Goal: Book appointment/travel/reservation

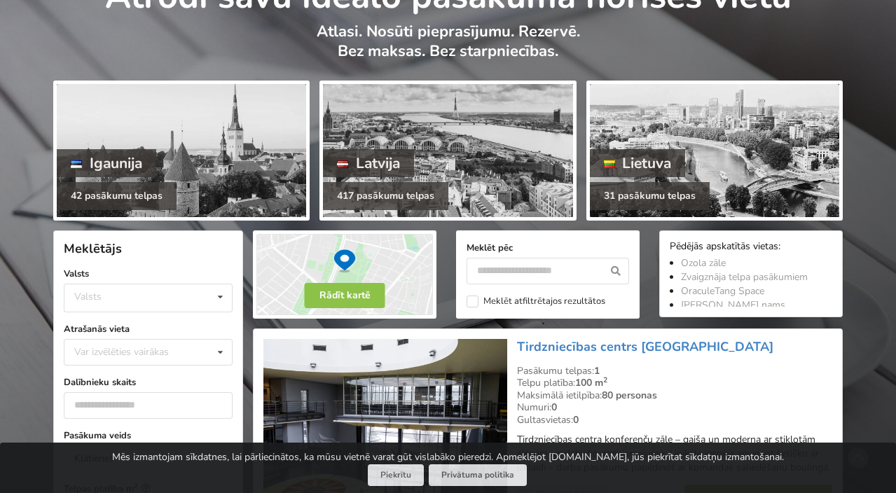
scroll to position [90, 0]
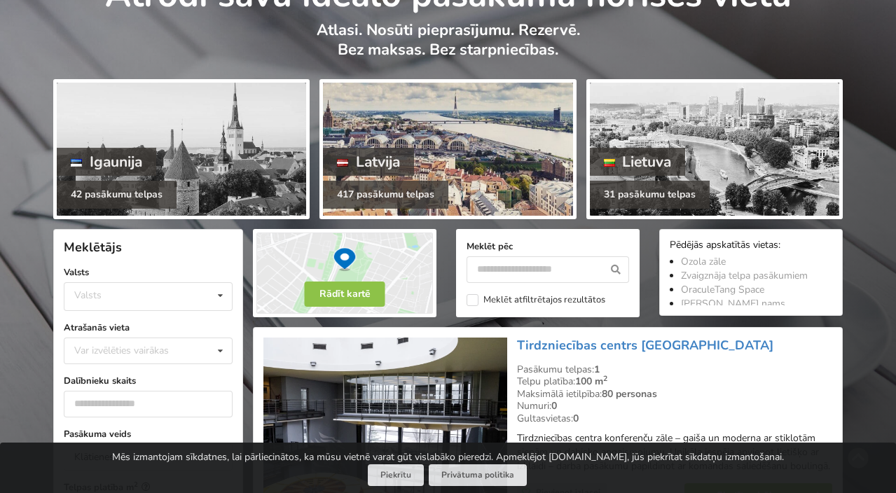
click at [368, 166] on div "Latvija" at bounding box center [368, 162] width 91 height 28
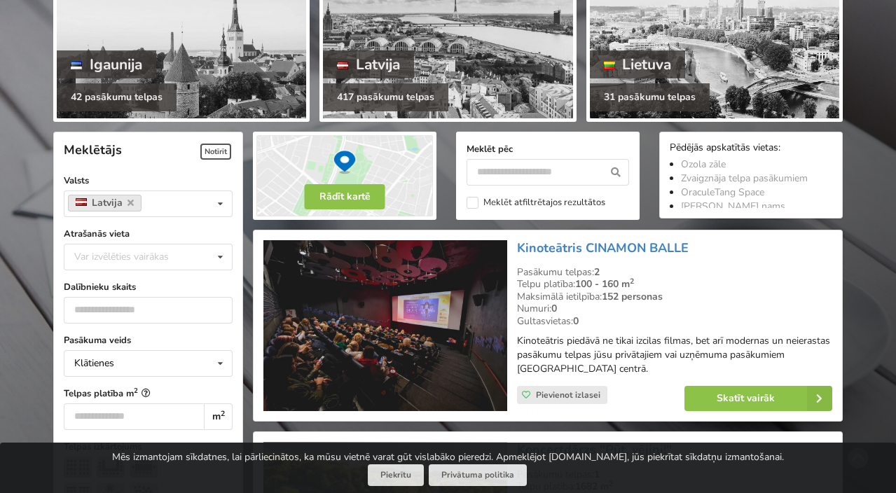
scroll to position [189, 0]
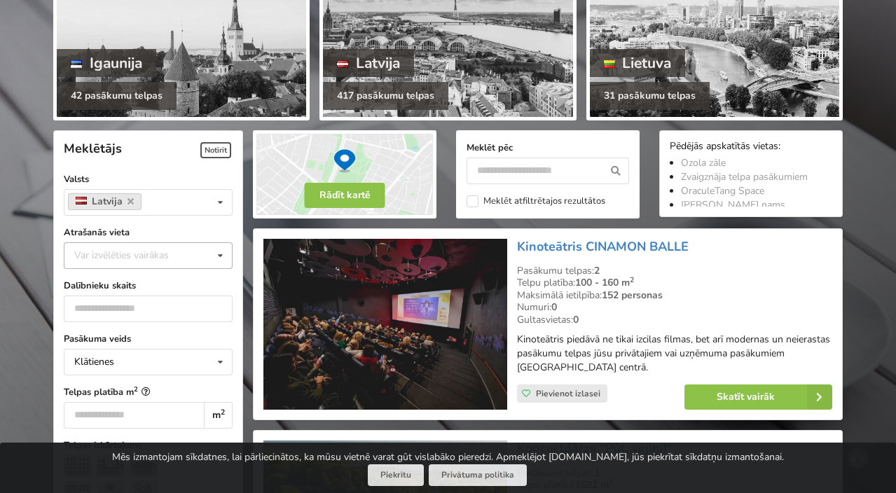
click at [178, 260] on div "Var izvēlēties vairākas" at bounding box center [136, 255] width 130 height 16
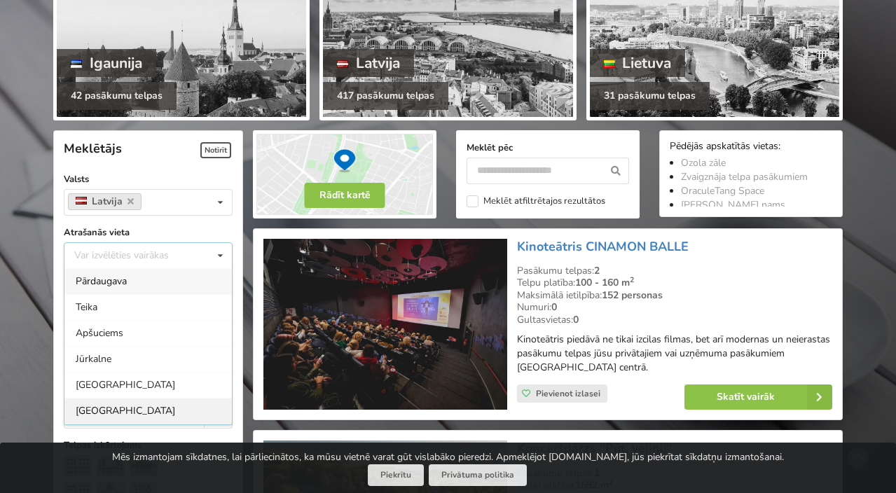
click at [122, 401] on div "[GEOGRAPHIC_DATA]" at bounding box center [147, 411] width 167 height 26
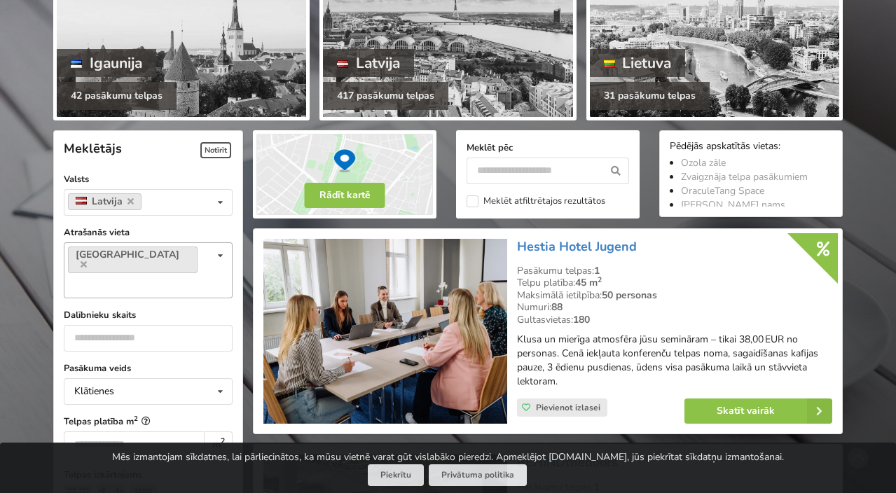
scroll to position [313, 0]
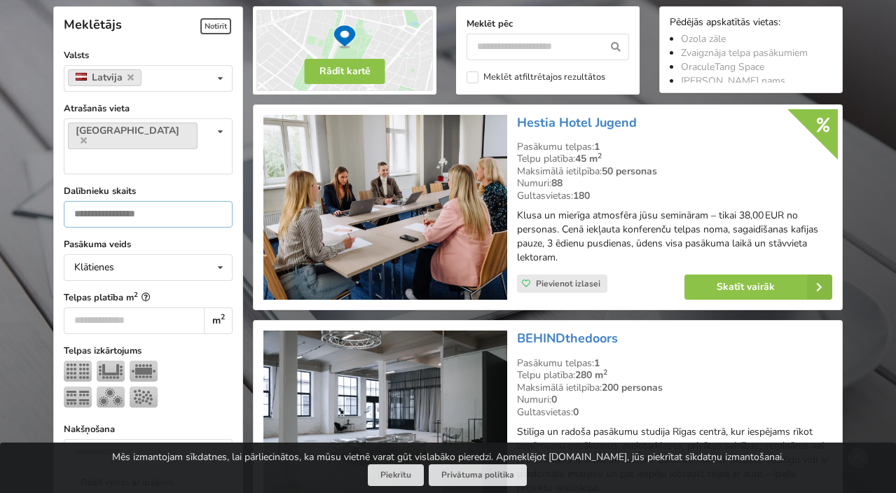
click at [168, 201] on input "number" at bounding box center [148, 214] width 169 height 27
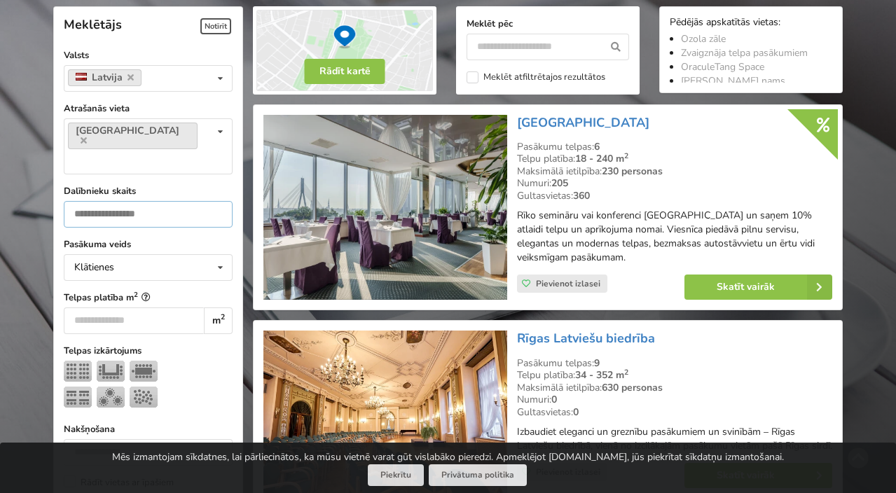
type input "*"
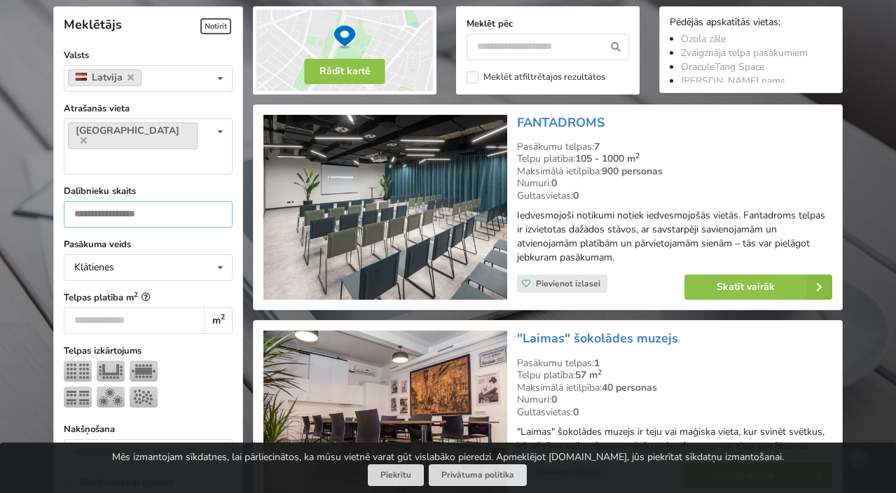
type input "*"
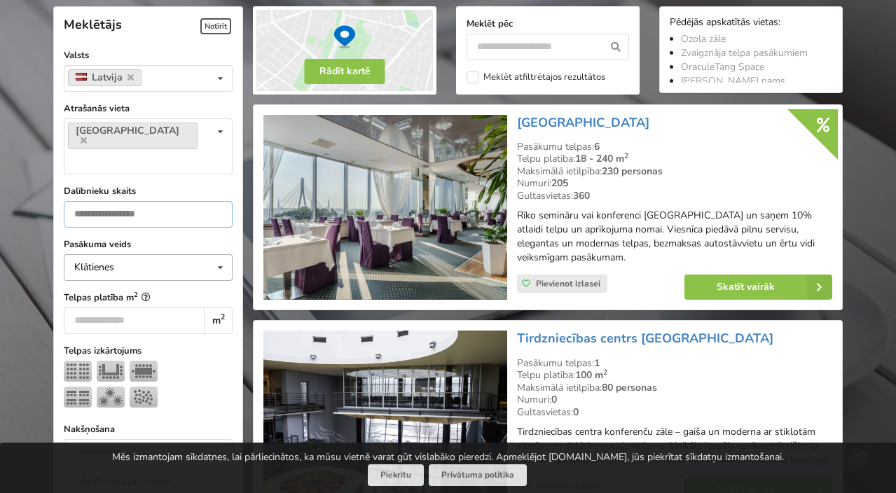
type input "**"
click at [192, 254] on div "Klātienes Klātienes Tiešsaistes Klātienes ar tiešraidi" at bounding box center [148, 267] width 169 height 27
click at [170, 280] on div "Klātienes" at bounding box center [147, 293] width 167 height 26
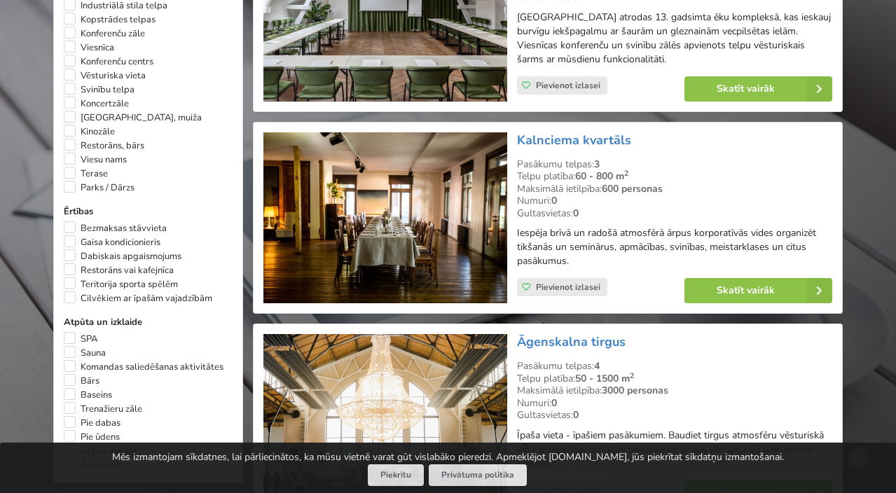
scroll to position [933, 0]
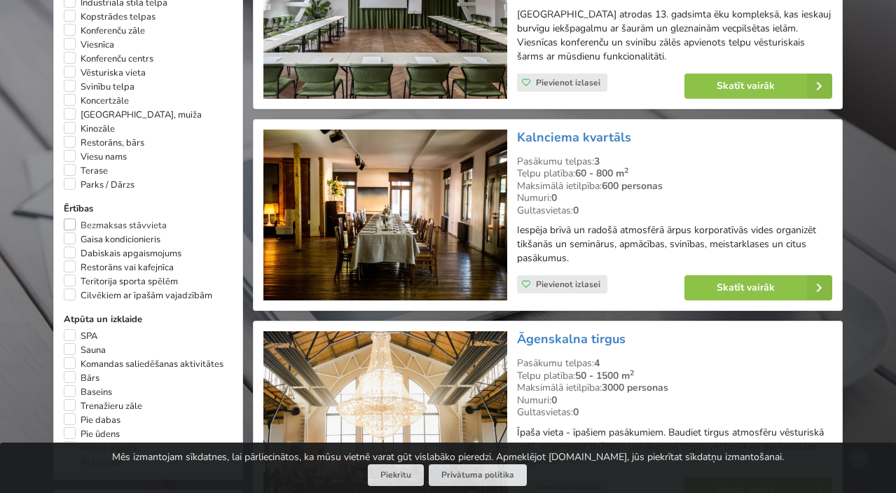
click at [71, 218] on label "Bezmaksas stāvvieta" at bounding box center [115, 225] width 103 height 14
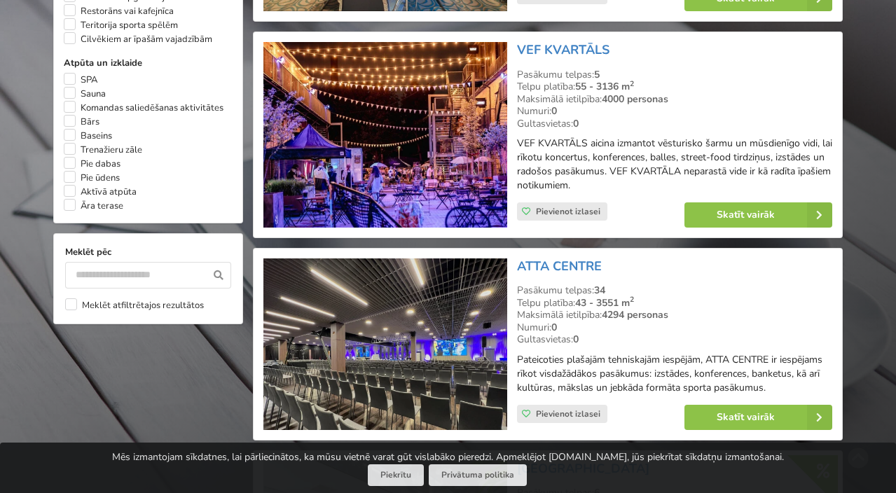
scroll to position [1189, 0]
click at [72, 298] on label "Meklēt atfiltrētajos rezultātos" at bounding box center [134, 305] width 139 height 14
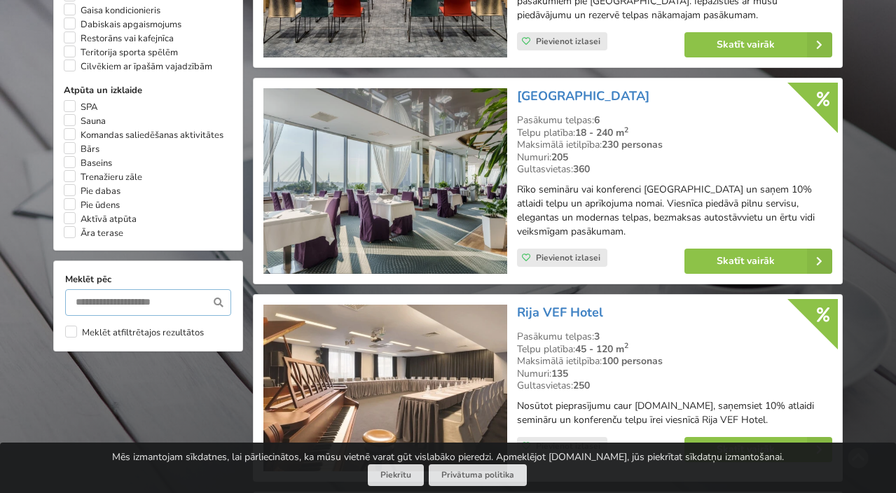
click at [172, 289] on input "text" at bounding box center [148, 302] width 166 height 27
type input "********"
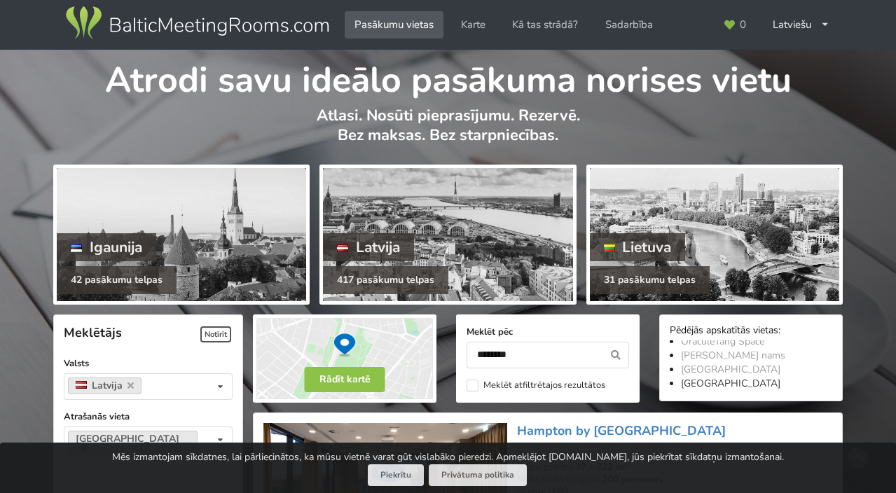
click at [723, 386] on link "[GEOGRAPHIC_DATA]" at bounding box center [730, 383] width 99 height 13
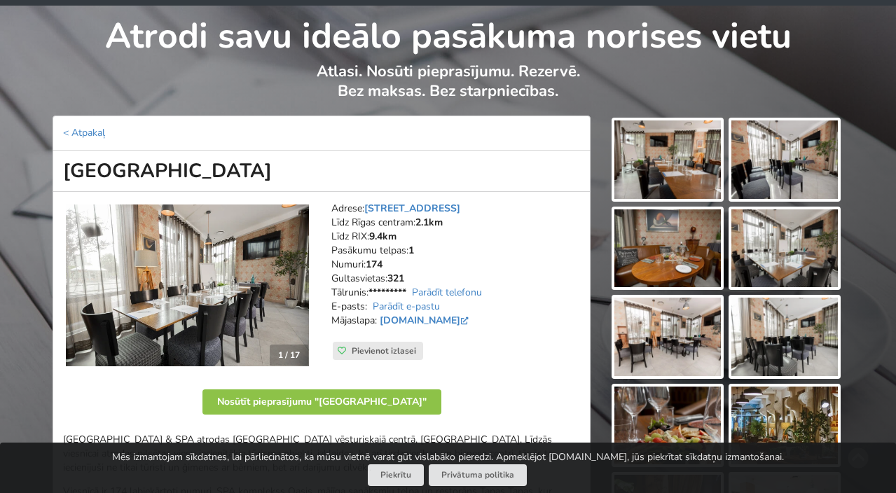
scroll to position [49, 0]
click at [174, 313] on img at bounding box center [187, 285] width 243 height 162
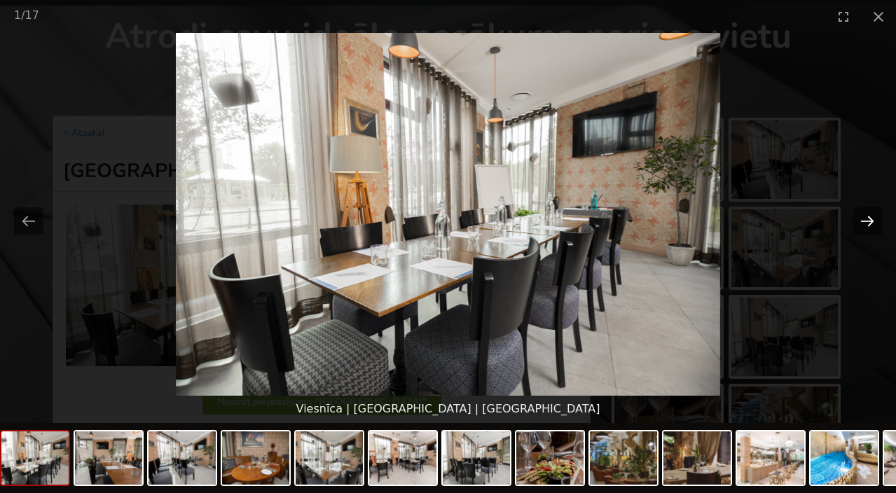
click at [870, 224] on button "Next slide" at bounding box center [866, 220] width 29 height 27
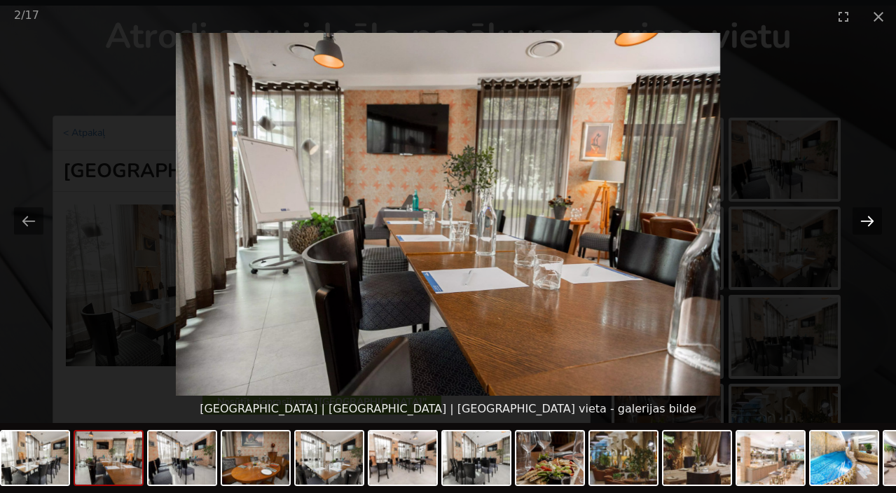
click at [870, 224] on button "Next slide" at bounding box center [866, 220] width 29 height 27
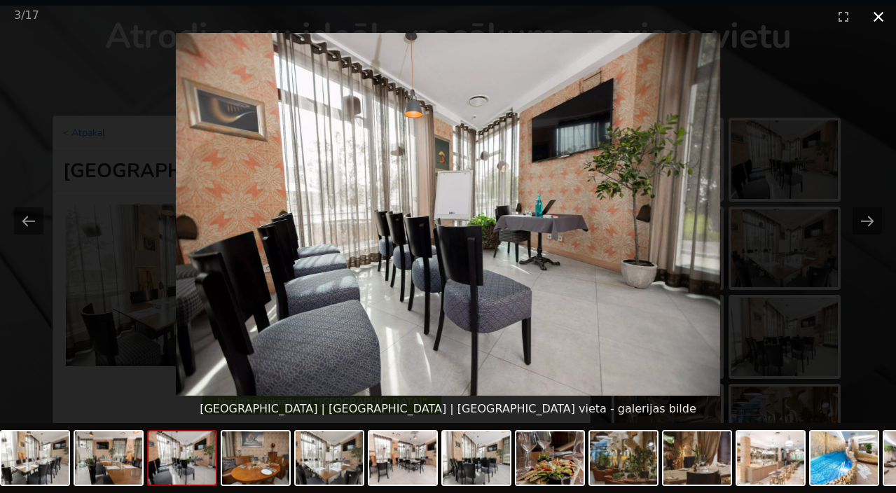
click at [875, 20] on button "Close gallery" at bounding box center [878, 16] width 35 height 33
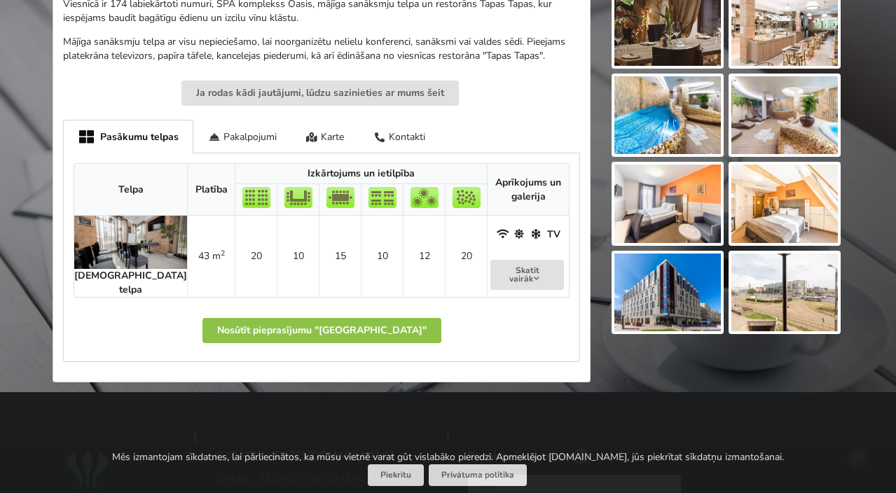
scroll to position [534, 0]
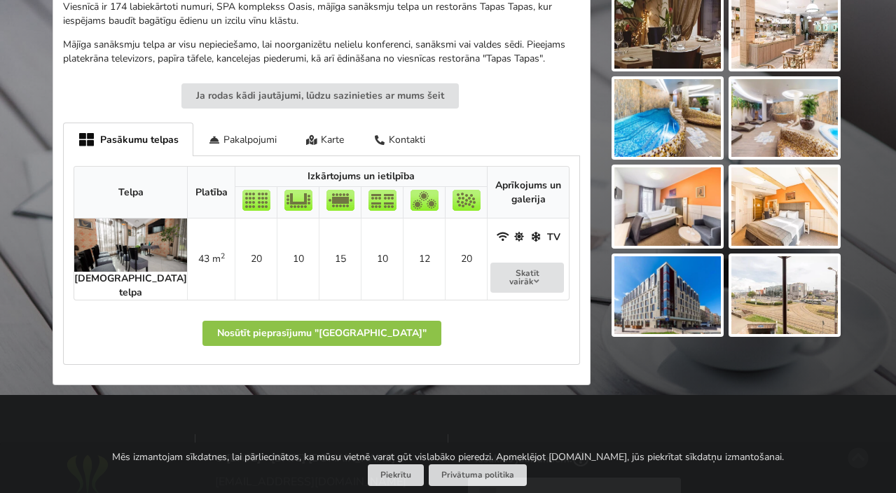
click at [88, 254] on img at bounding box center [130, 244] width 113 height 53
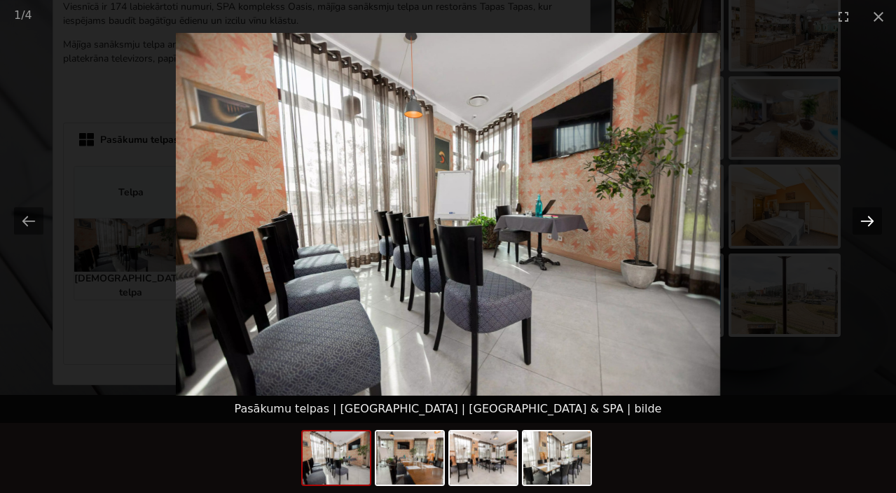
click at [868, 226] on button "Next slide" at bounding box center [866, 220] width 29 height 27
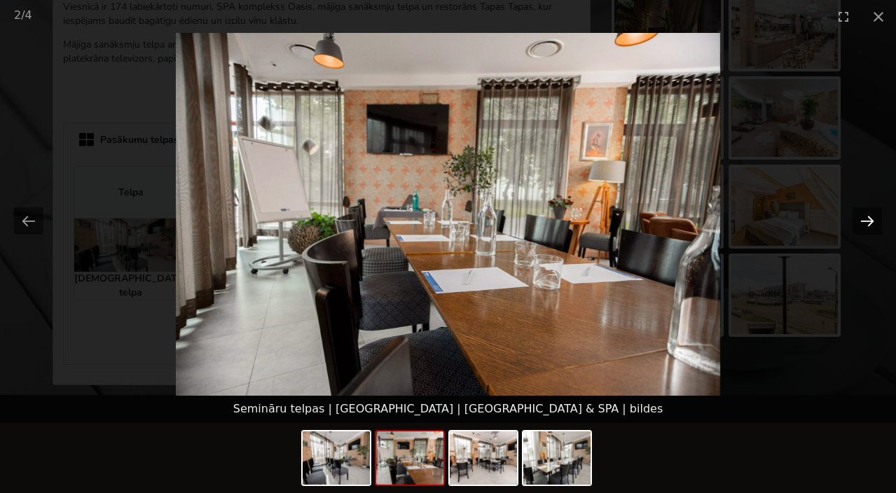
click at [868, 226] on button "Next slide" at bounding box center [866, 220] width 29 height 27
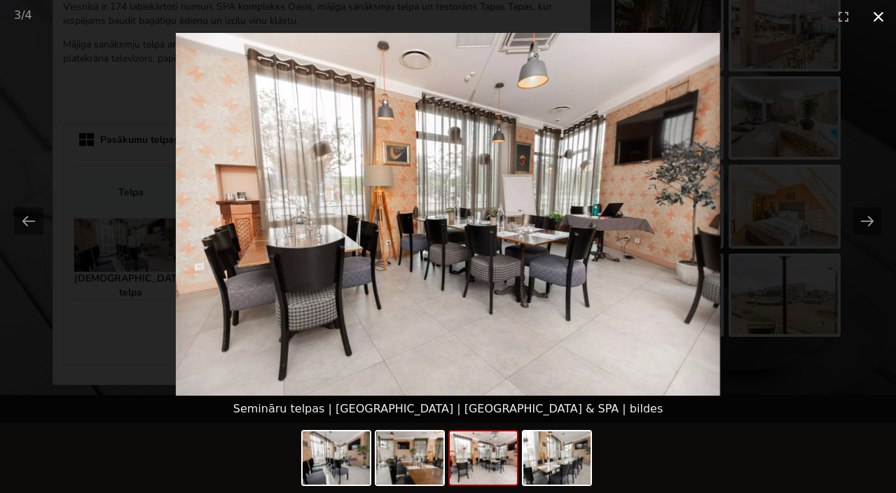
click at [876, 23] on button "Close gallery" at bounding box center [878, 16] width 35 height 33
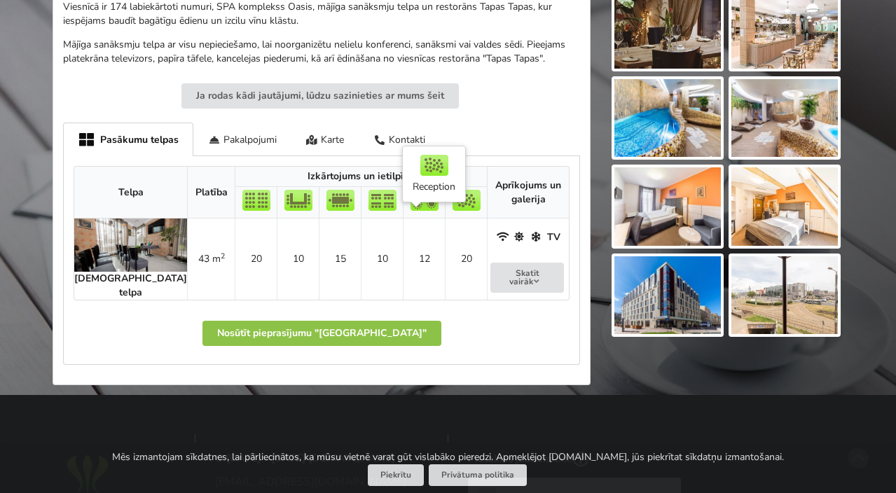
click at [445, 236] on td "20" at bounding box center [466, 258] width 42 height 81
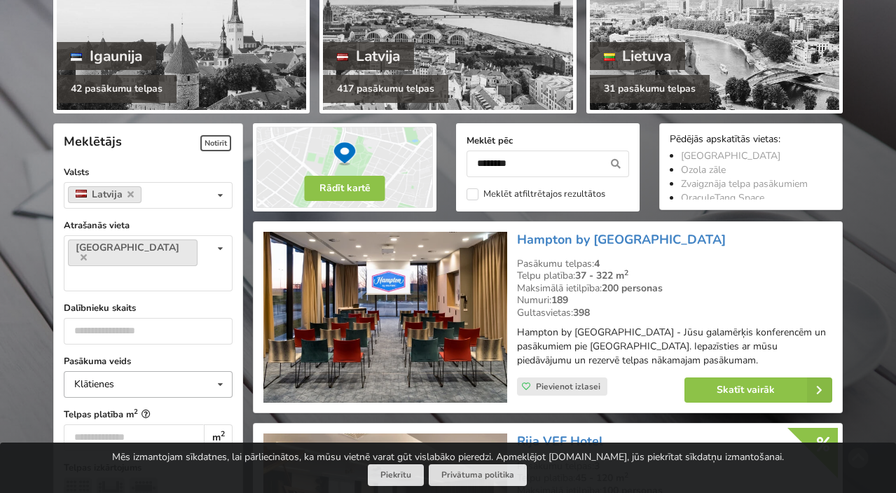
scroll to position [195, 0]
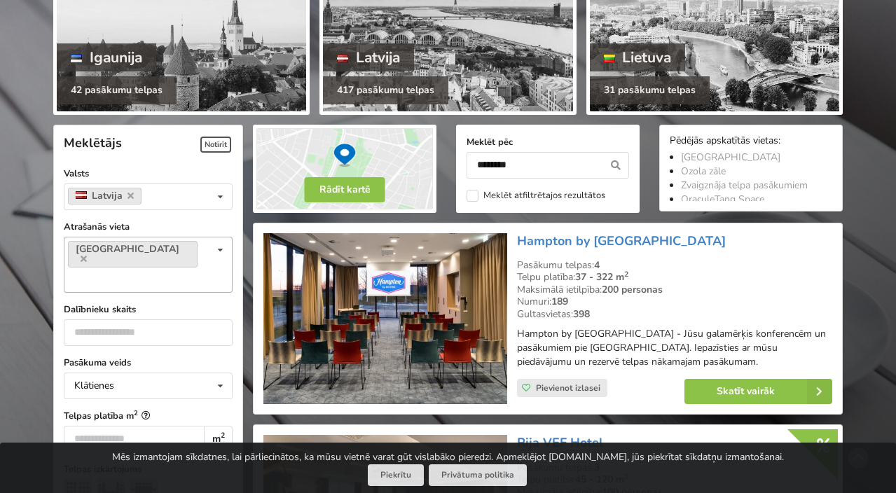
click at [152, 260] on div "Rīga Var izvēlēties vairākas Pārdaugava Teika Apšuciems Jūrkalne Mārupes novads…" at bounding box center [148, 265] width 169 height 56
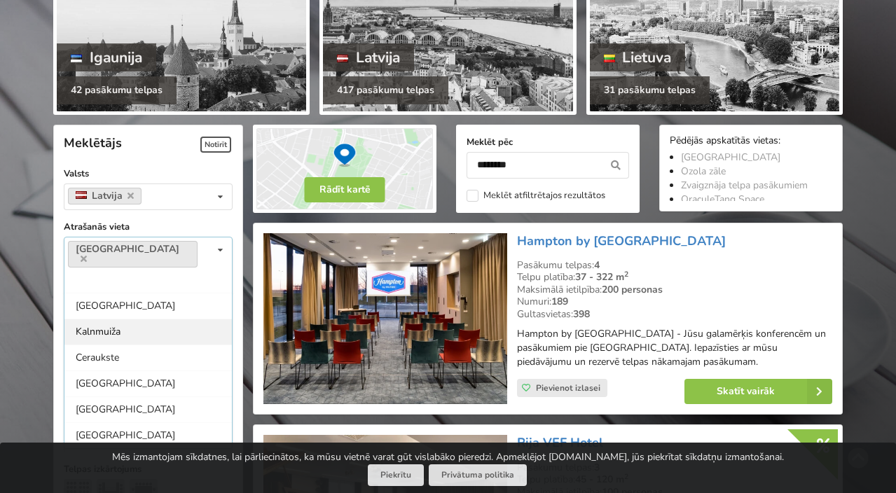
scroll to position [1113, 0]
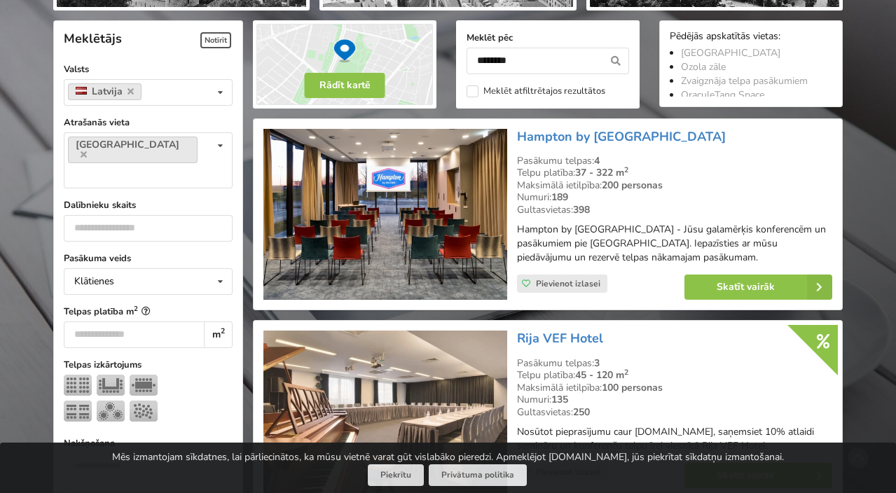
scroll to position [330, 0]
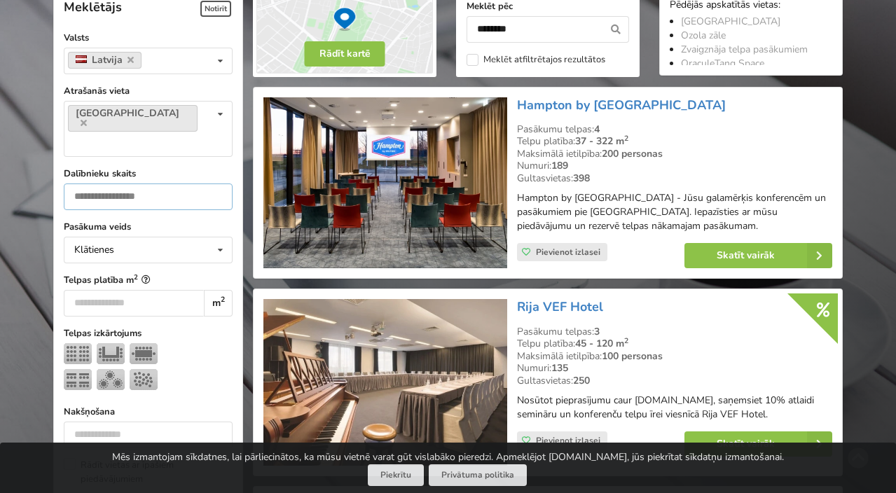
drag, startPoint x: 100, startPoint y: 168, endPoint x: 53, endPoint y: 167, distance: 46.9
type input "**"
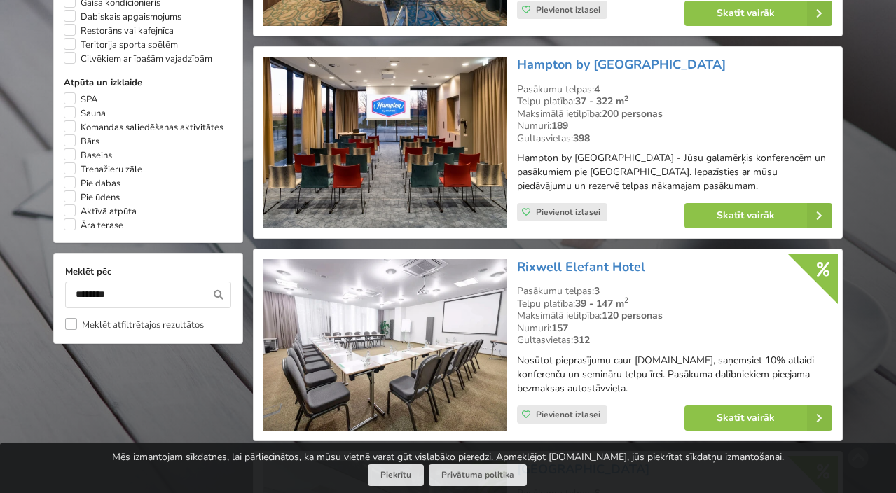
scroll to position [1111, 0]
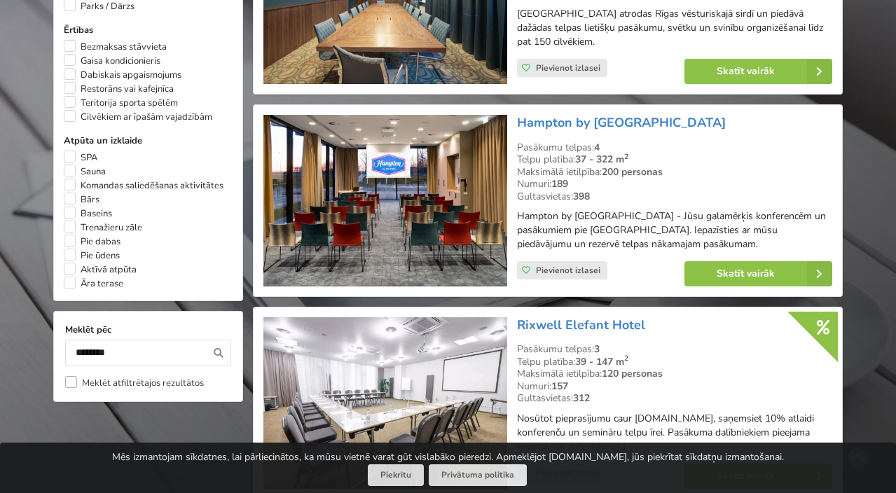
click at [139, 376] on label "Meklēt atfiltrētajos rezultātos" at bounding box center [134, 383] width 139 height 14
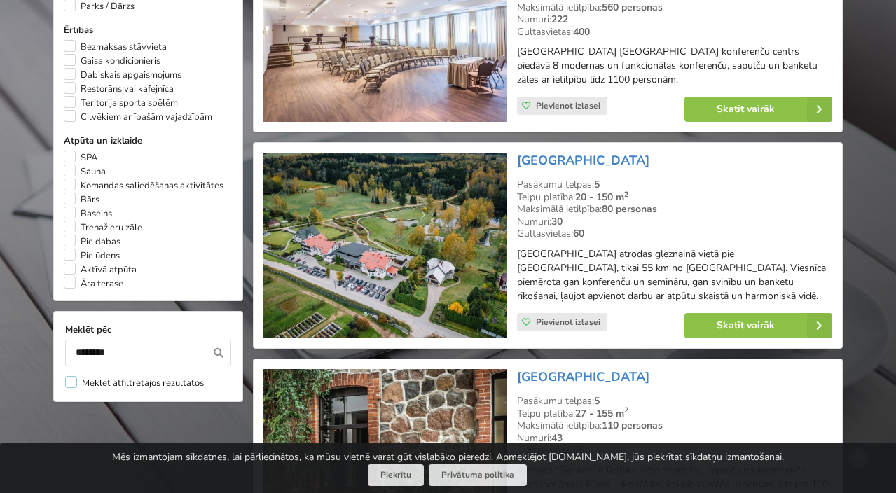
scroll to position [313, 0]
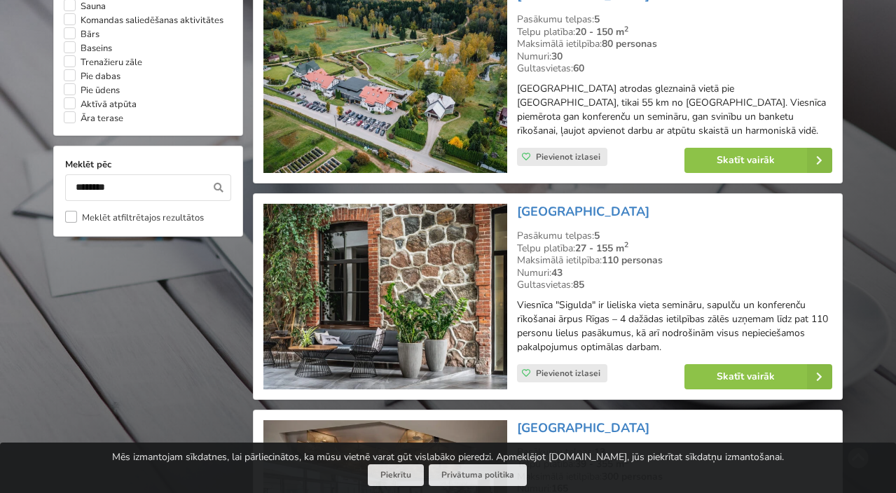
click at [68, 211] on label "Meklēt atfiltrētajos rezultātos" at bounding box center [134, 218] width 139 height 14
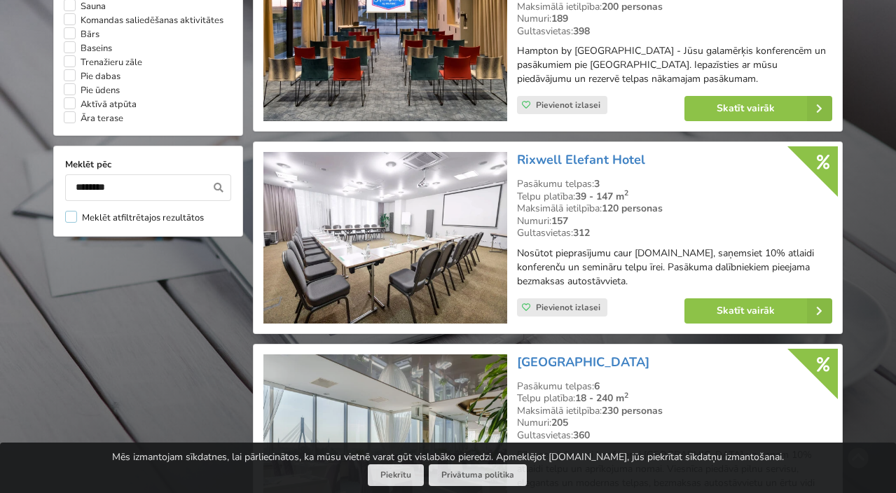
scroll to position [313, 0]
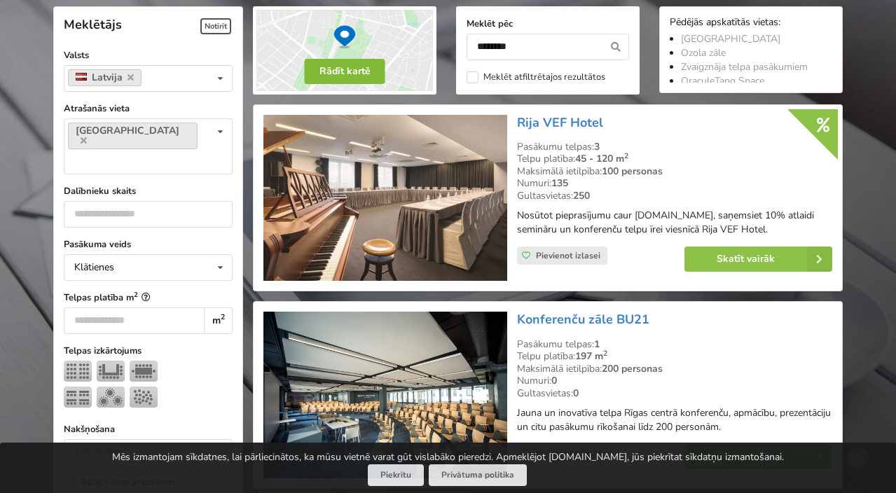
click at [358, 66] on button "Rādīt kartē" at bounding box center [345, 71] width 81 height 25
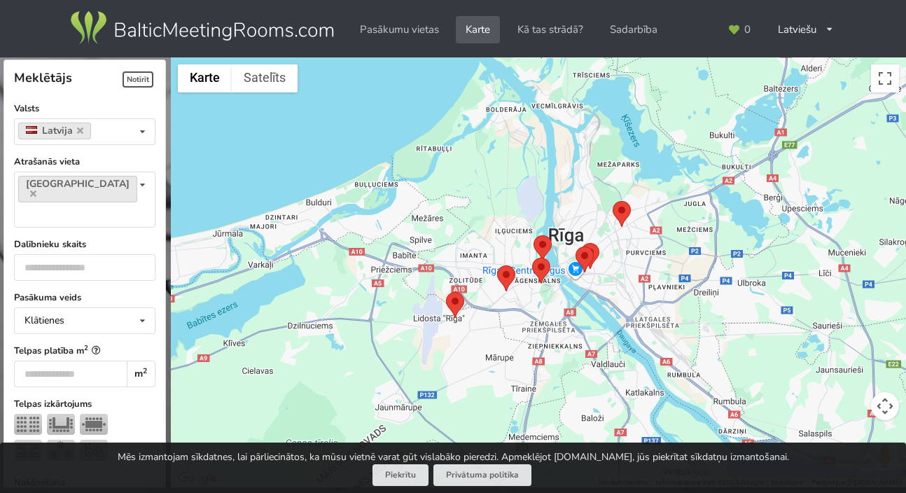
click at [581, 243] on area at bounding box center [581, 243] width 0 height 0
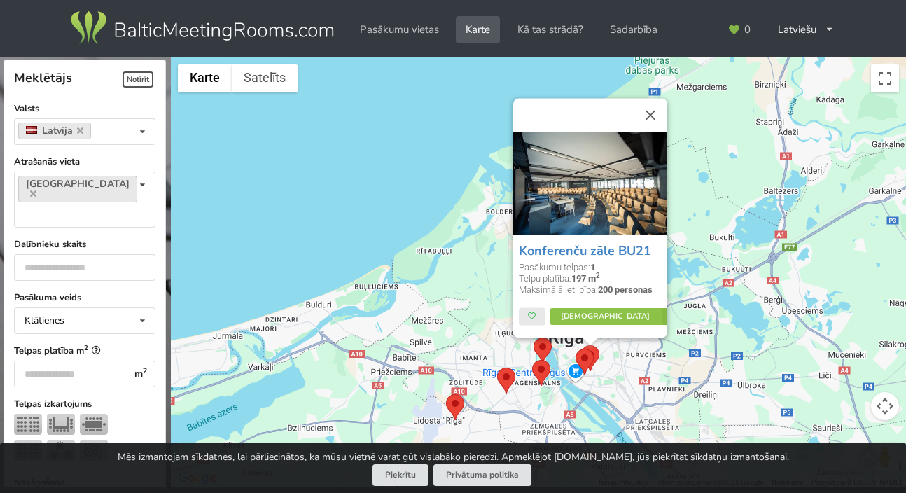
click at [576, 221] on img at bounding box center [590, 183] width 154 height 103
click at [581, 345] on area at bounding box center [581, 345] width 0 height 0
click at [592, 353] on img at bounding box center [585, 362] width 18 height 26
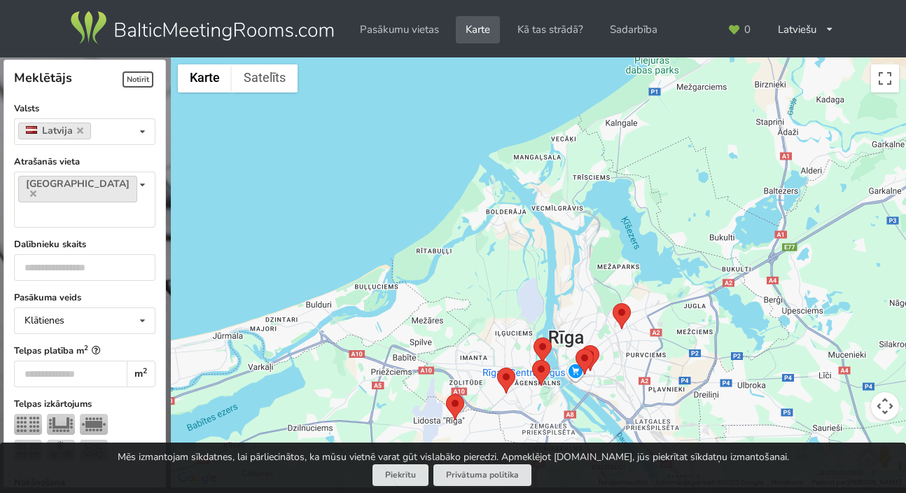
click at [576, 349] on area at bounding box center [576, 349] width 0 height 0
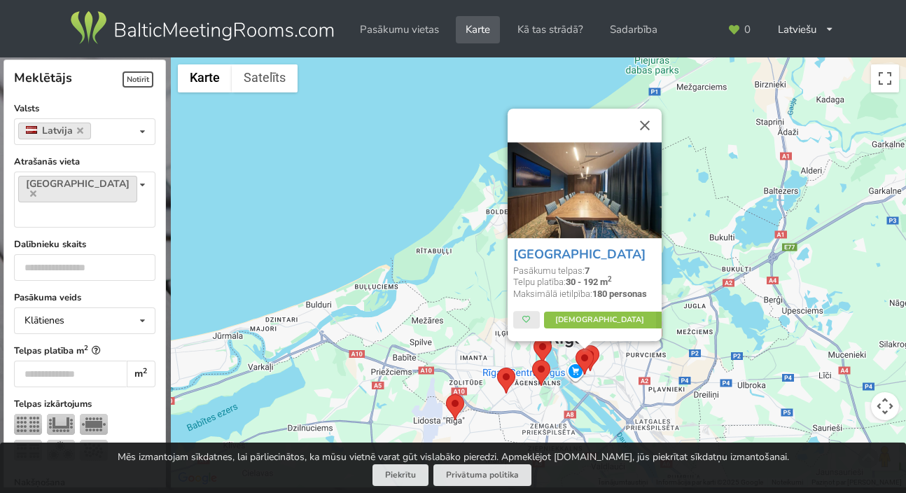
click at [677, 300] on div "Mercure Riga Centre Pasākumu telpas: 7 Telpu platība: 30 - 192 m 2 Maksimālā ie…" at bounding box center [538, 272] width 735 height 431
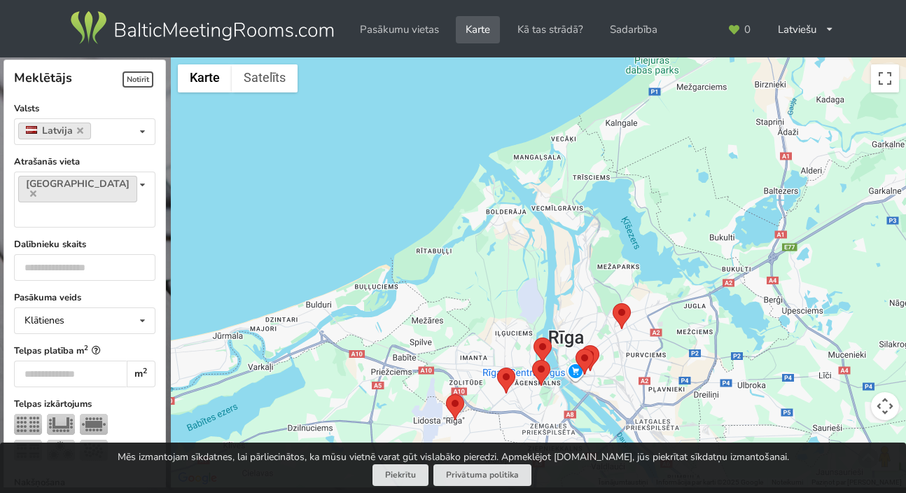
click at [576, 349] on area at bounding box center [576, 349] width 0 height 0
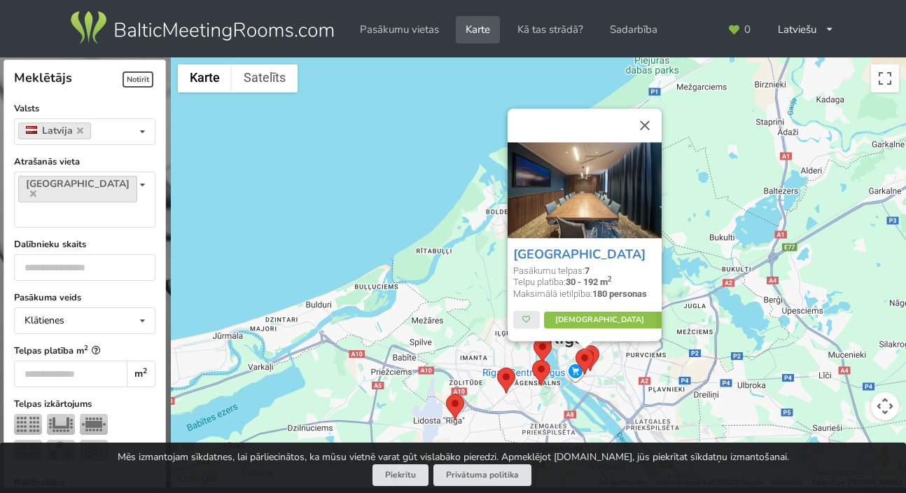
click at [569, 230] on img at bounding box center [585, 190] width 154 height 96
click at [653, 373] on div "Mercure Riga Centre Pasākumu telpas: 7 Telpu platība: 30 - 192 m 2 Maksimālā ie…" at bounding box center [538, 272] width 735 height 431
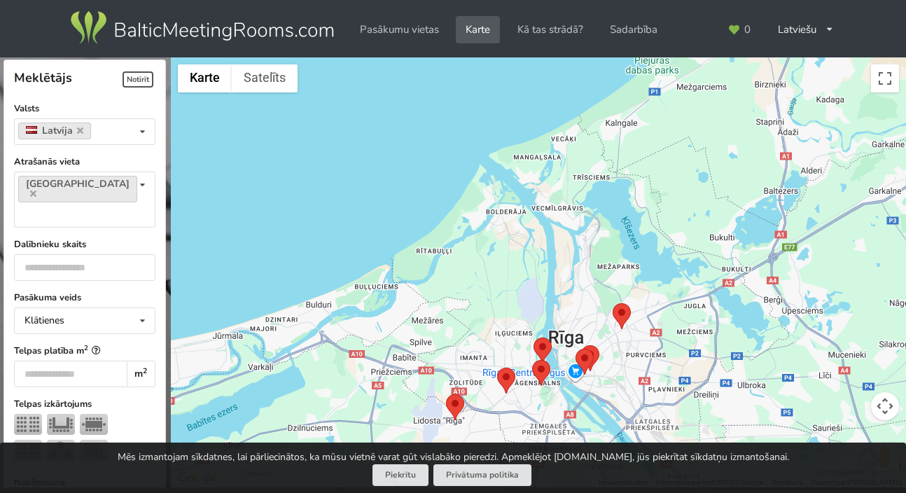
click at [618, 298] on div at bounding box center [538, 272] width 735 height 431
click at [534, 337] on area at bounding box center [534, 337] width 0 height 0
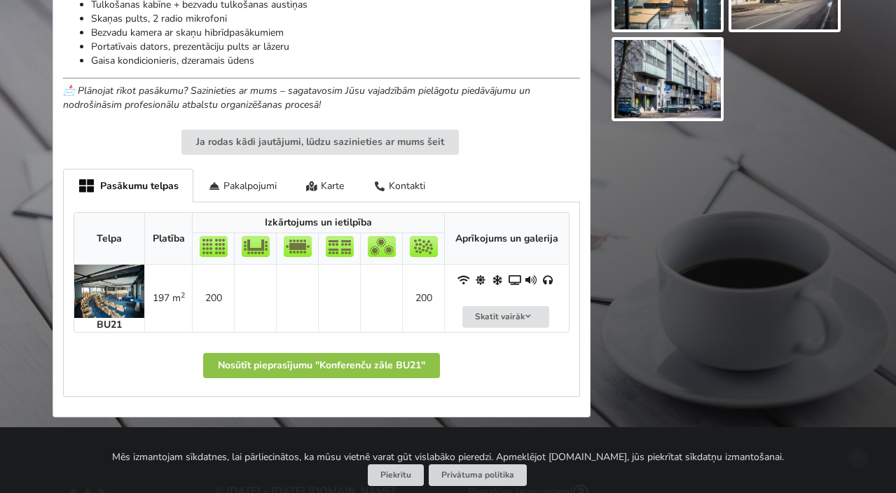
scroll to position [672, 0]
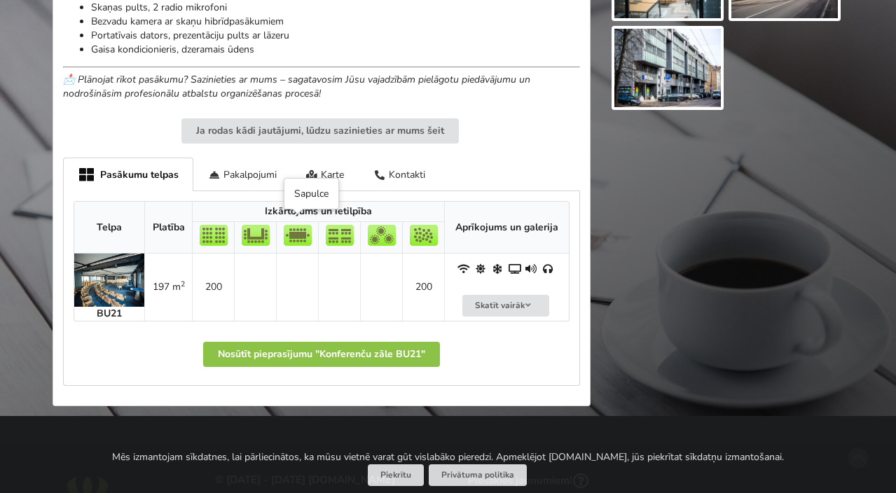
click at [293, 234] on img at bounding box center [298, 235] width 28 height 21
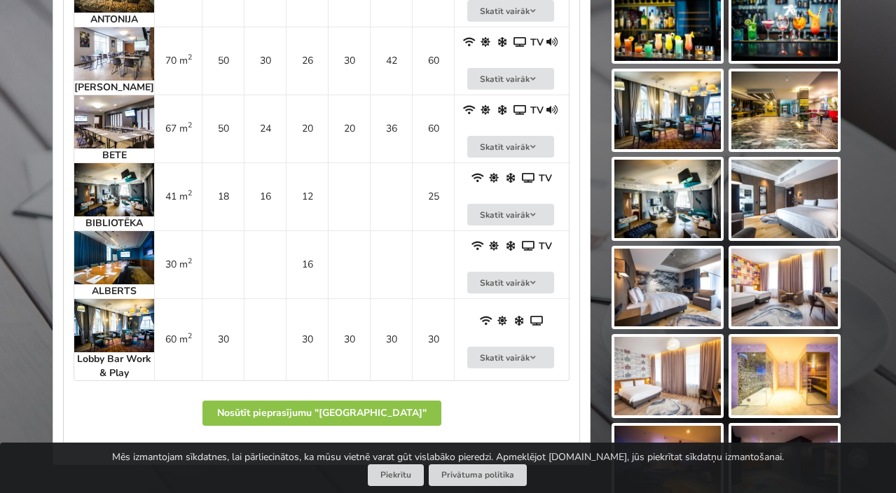
scroll to position [1077, 0]
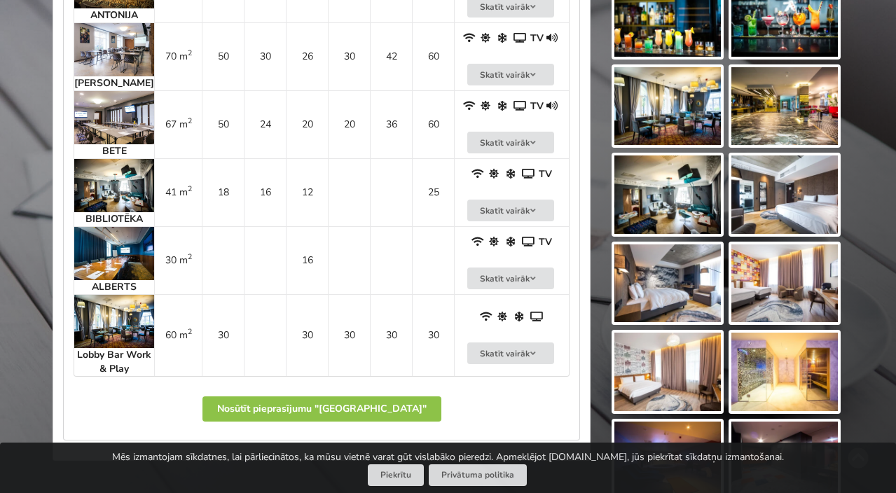
click at [168, 185] on td "41 m 2" at bounding box center [178, 192] width 48 height 68
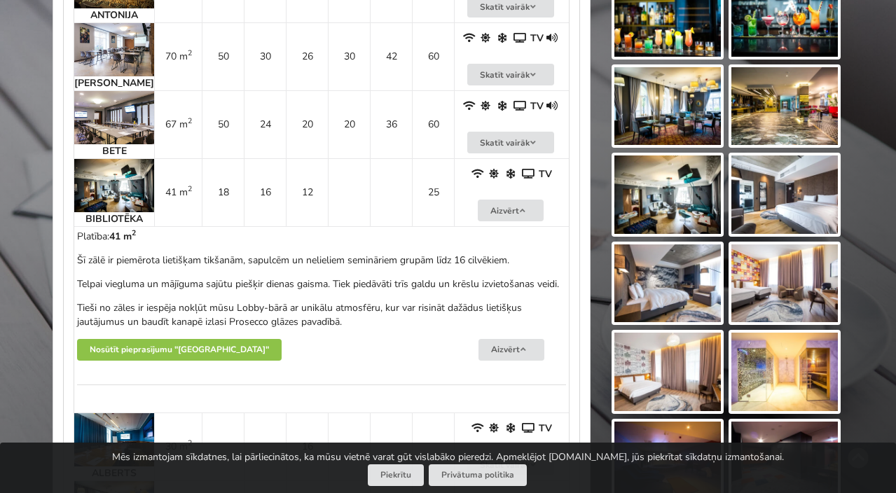
click at [168, 185] on td "41 m 2" at bounding box center [178, 192] width 48 height 68
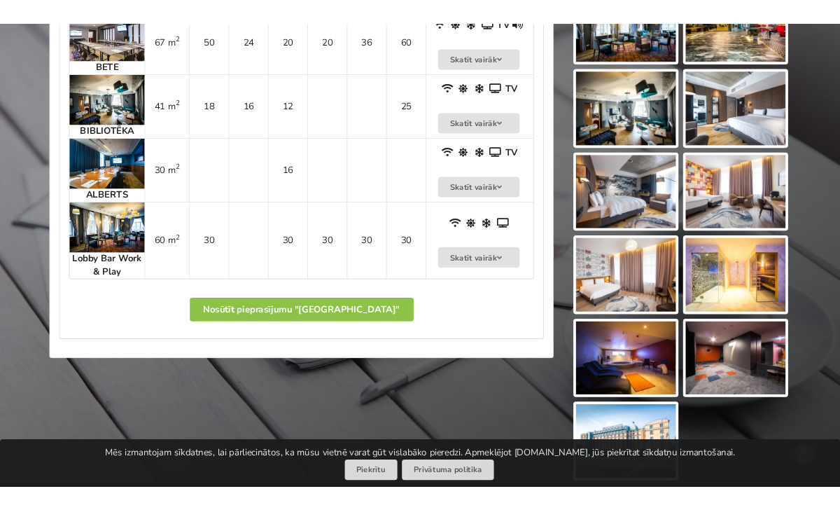
scroll to position [1183, 0]
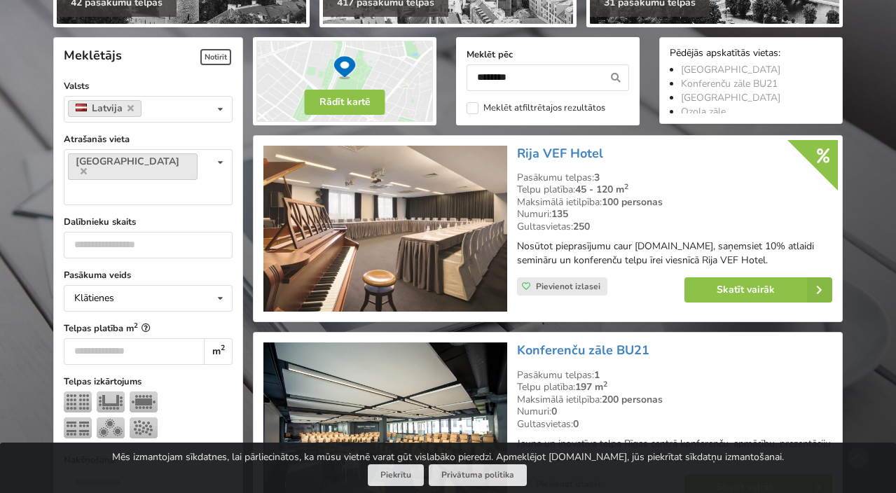
scroll to position [278, 0]
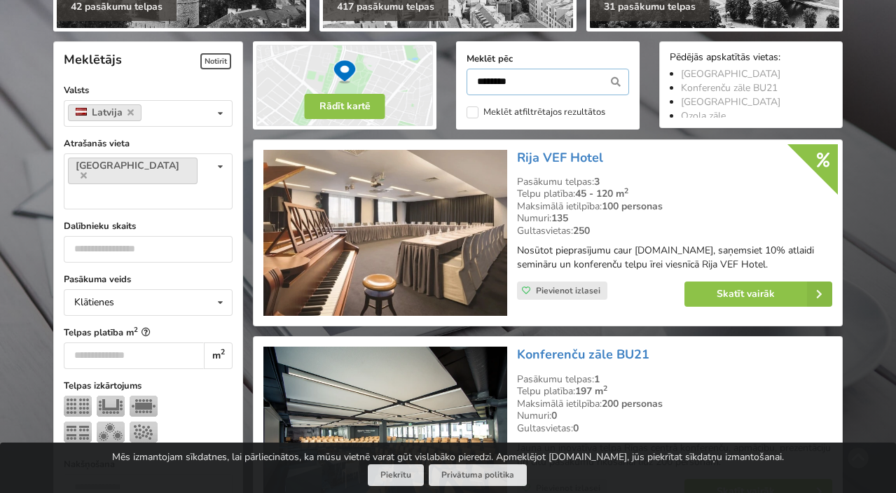
drag, startPoint x: 524, startPoint y: 84, endPoint x: 415, endPoint y: 83, distance: 109.9
click at [415, 83] on div "Rādīt kartē Meklēt pēc ******** Meklēt atfiltrētajos rezultātos Pēdējās apskatī…" at bounding box center [547, 86] width 609 height 108
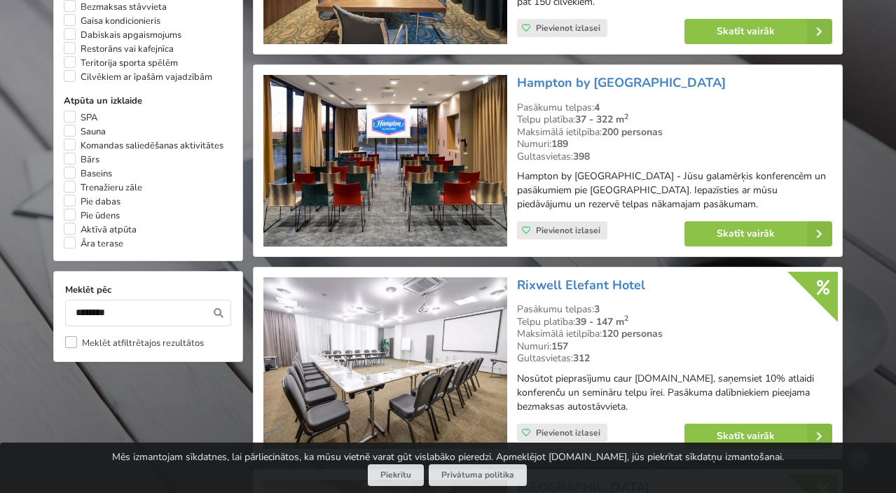
click at [159, 336] on label "Meklēt atfiltrētajos rezultātos" at bounding box center [134, 343] width 139 height 14
type input "********"
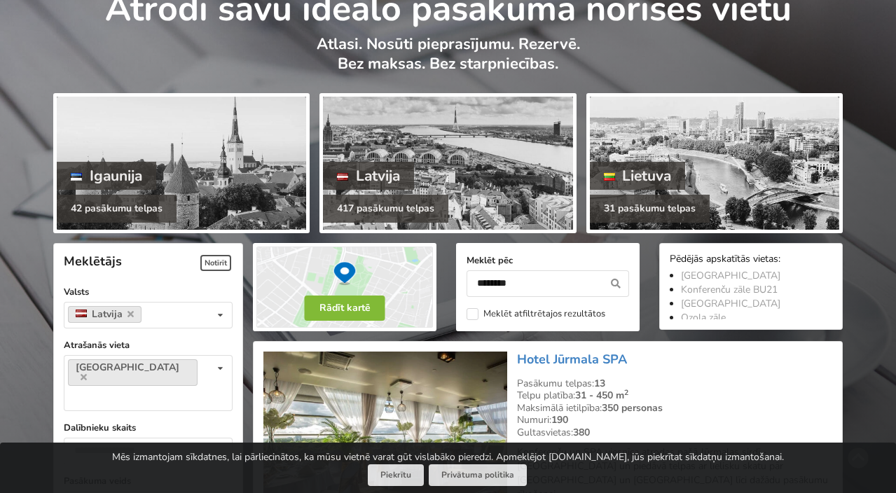
scroll to position [76, 0]
drag, startPoint x: 566, startPoint y: 288, endPoint x: 319, endPoint y: 288, distance: 247.2
click at [319, 288] on div "Rādīt kartē Meklēt pēc ******** Meklēt atfiltrētajos rezultātos Pēdējās apskatī…" at bounding box center [547, 287] width 609 height 108
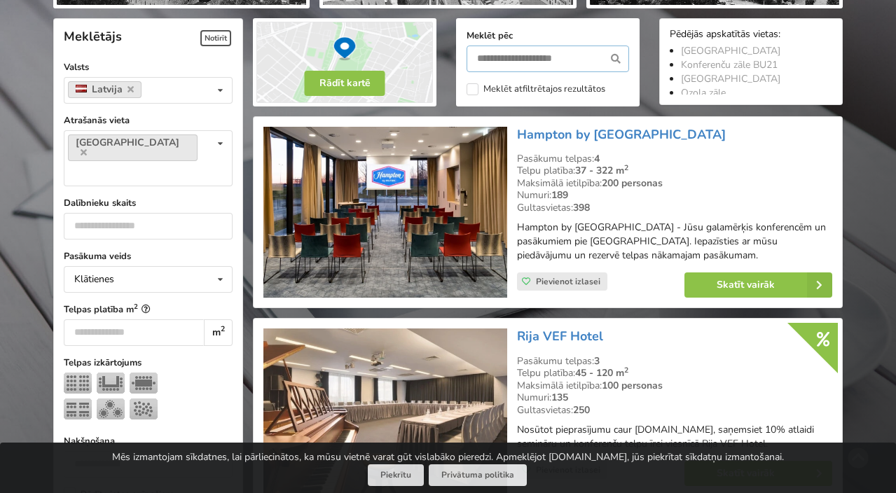
scroll to position [313, 0]
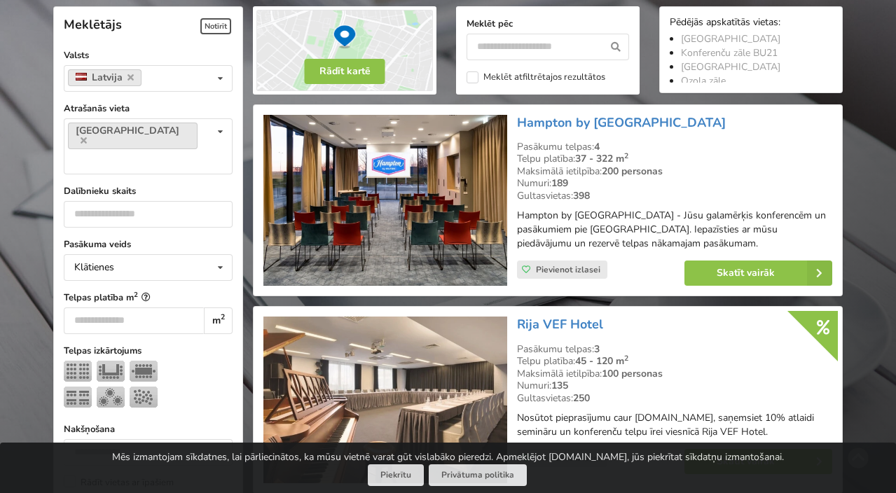
click at [340, 88] on img at bounding box center [344, 50] width 183 height 88
click at [333, 68] on button "Rādīt kartē" at bounding box center [345, 71] width 81 height 25
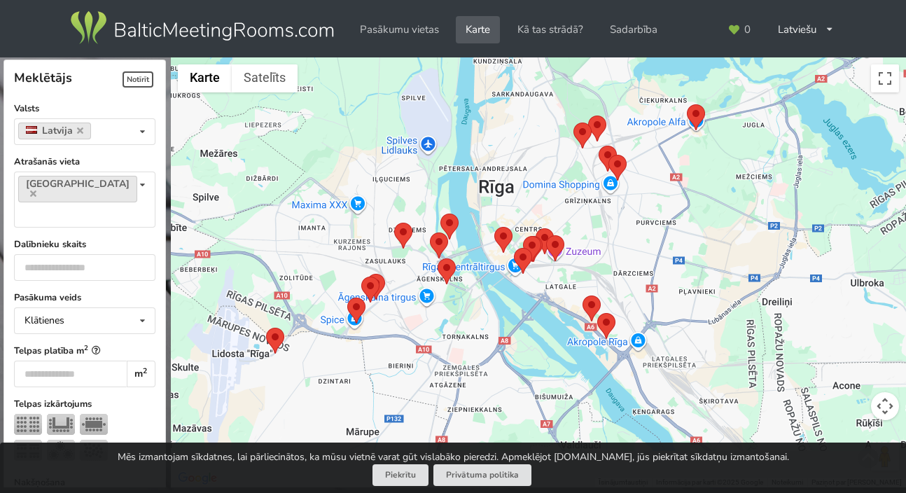
drag, startPoint x: 545, startPoint y: 319, endPoint x: 536, endPoint y: 178, distance: 141.7
click at [536, 178] on div at bounding box center [538, 272] width 735 height 431
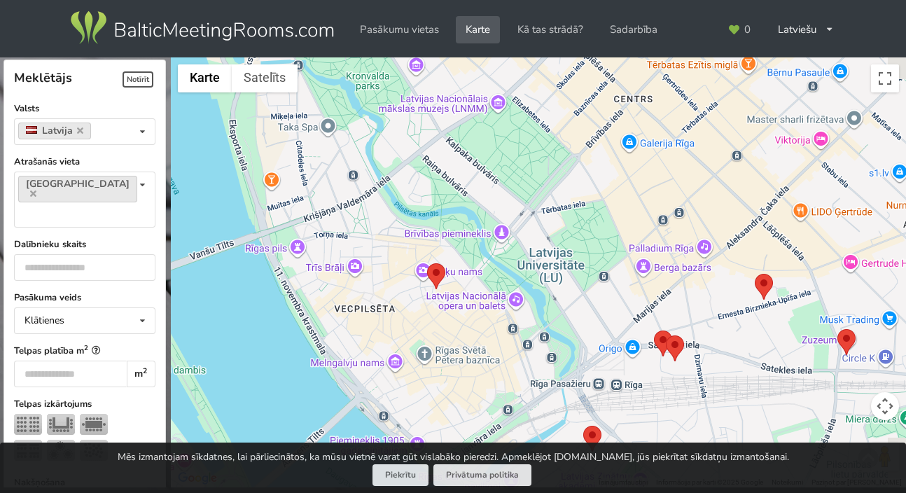
drag, startPoint x: 775, startPoint y: 242, endPoint x: 610, endPoint y: 195, distance: 171.8
click at [610, 195] on div at bounding box center [538, 272] width 735 height 431
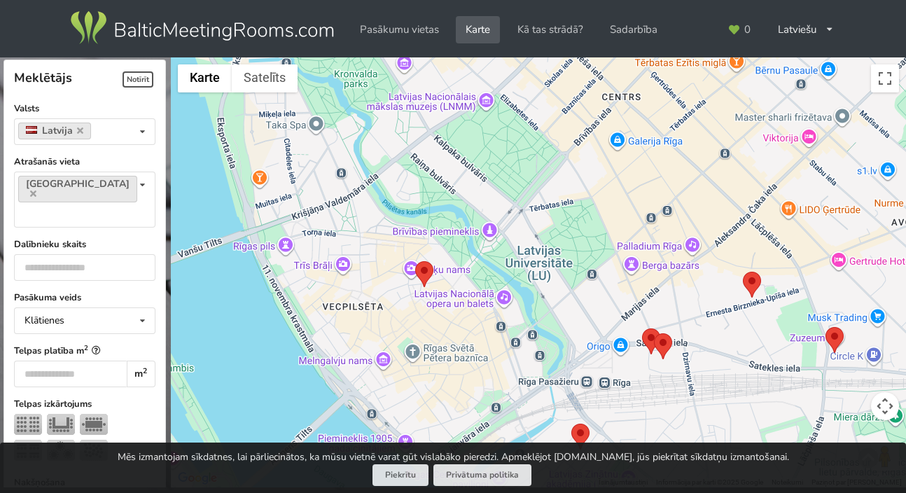
click at [415, 261] on area at bounding box center [415, 261] width 0 height 0
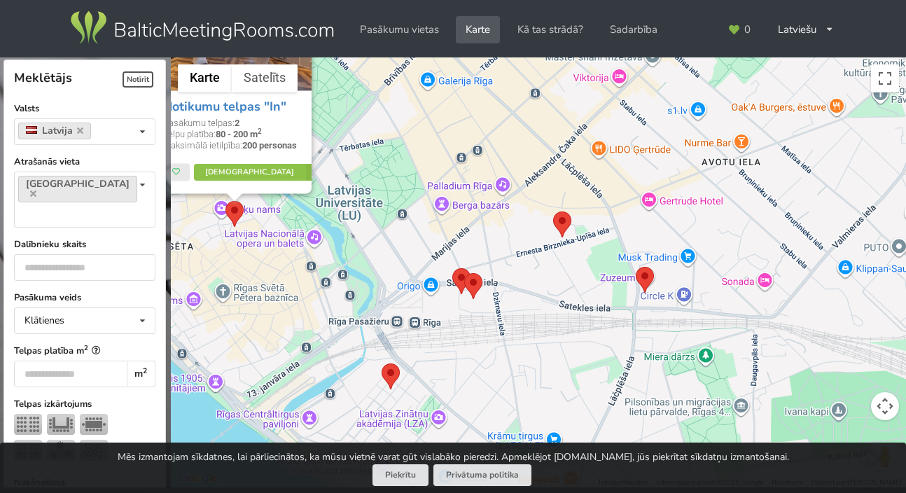
drag, startPoint x: 618, startPoint y: 270, endPoint x: 427, endPoint y: 125, distance: 239.9
click at [427, 125] on div "Notikumu telpas "In" Pasākumu telpas: 2 Telpu platība: 80 - 200 m 2 Maksimālā i…" at bounding box center [538, 272] width 735 height 431
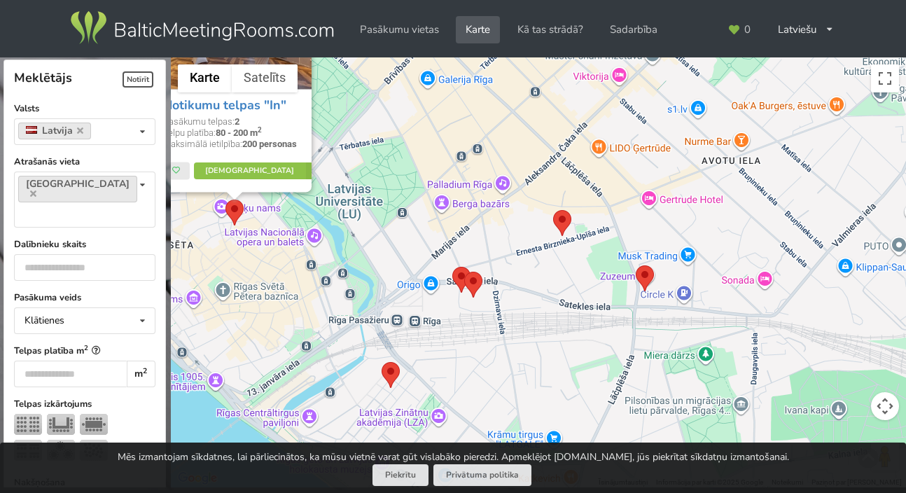
click at [553, 210] on area at bounding box center [553, 210] width 0 height 0
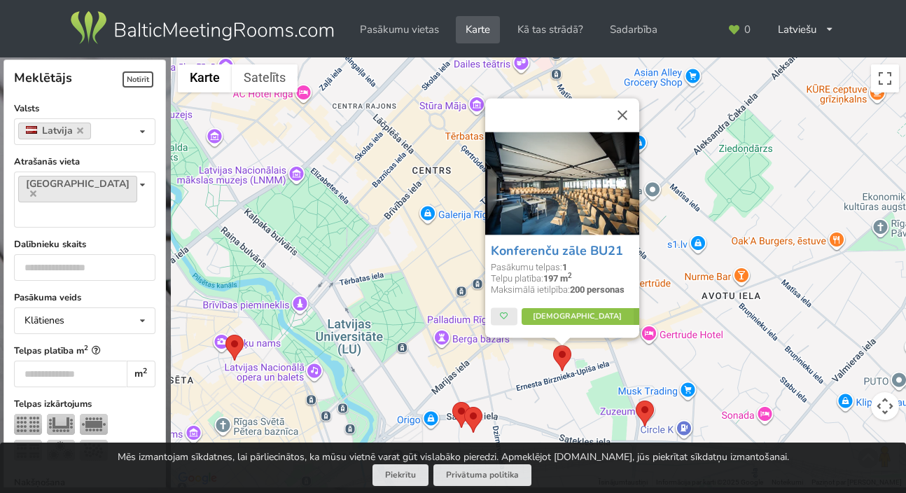
click at [636, 400] on area at bounding box center [636, 400] width 0 height 0
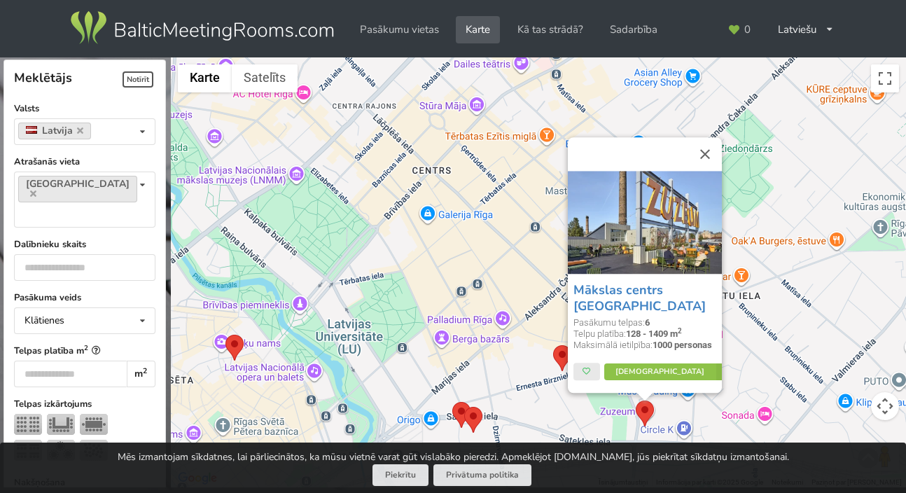
click at [452, 402] on area at bounding box center [452, 402] width 0 height 0
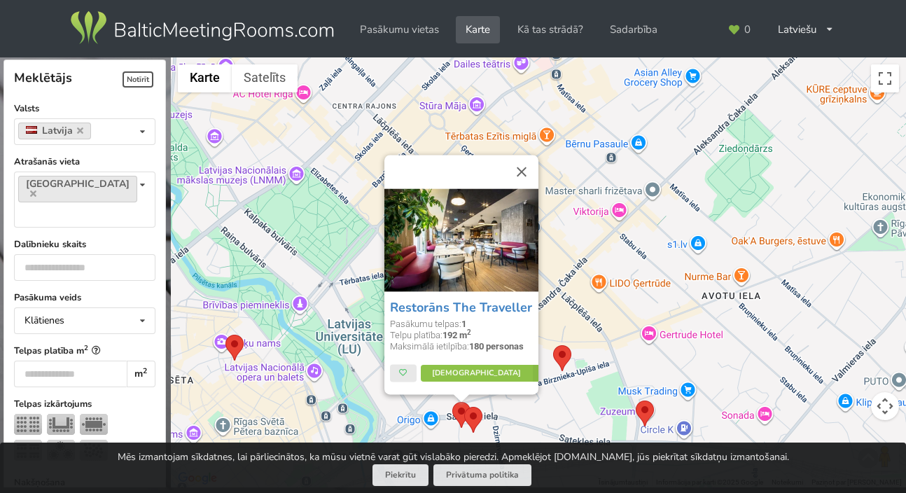
click at [655, 419] on div "Restorāns The Traveller Pasākumu telpas: 1 Telpu platība: 192 m 2 Maksimālā iet…" at bounding box center [538, 272] width 735 height 431
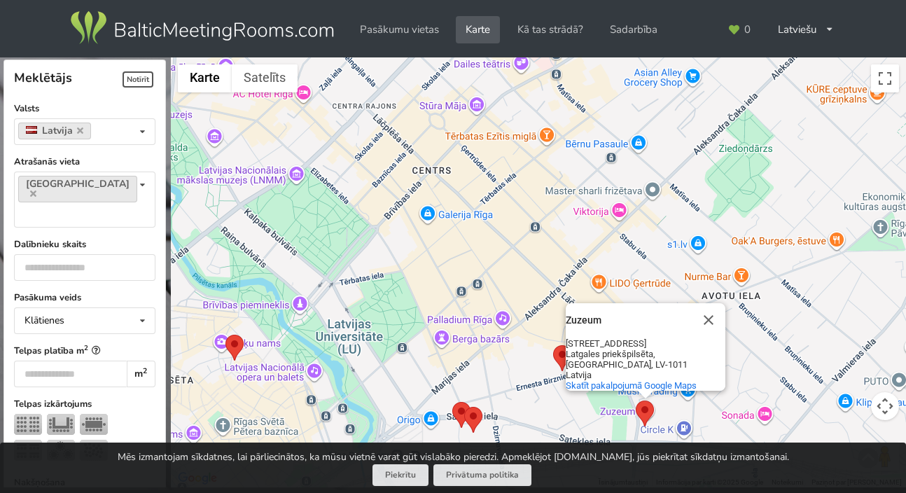
click at [636, 400] on area at bounding box center [636, 400] width 0 height 0
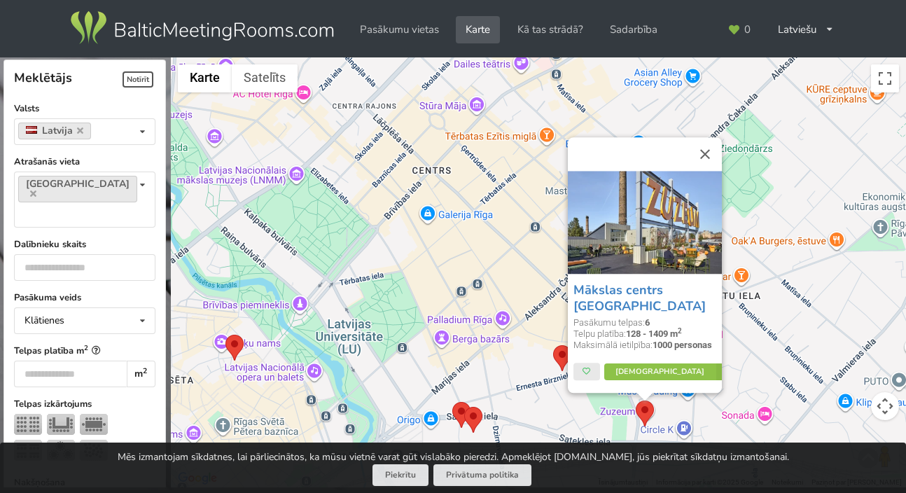
click at [641, 239] on img at bounding box center [645, 222] width 154 height 103
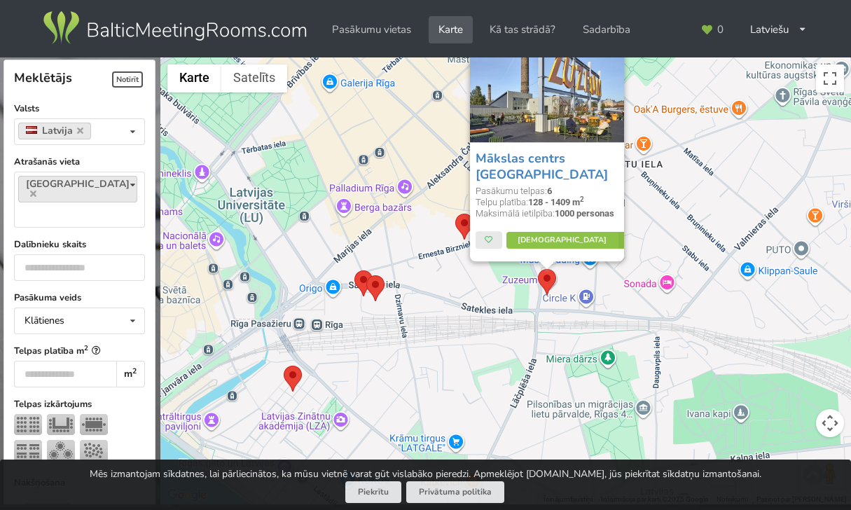
drag, startPoint x: 460, startPoint y: 280, endPoint x: 394, endPoint y: 138, distance: 156.6
click at [394, 138] on div "Mākslas centrs Zuzeum Pasākumu telpas: 6 Telpu platība: 128 - 1409 m 2 Maksimāl…" at bounding box center [505, 280] width 690 height 447
click at [471, 265] on div "Mākslas centrs Zuzeum Pasākumu telpas: 6 Telpu platība: 128 - 1409 m 2 Maksimāl…" at bounding box center [505, 280] width 690 height 447
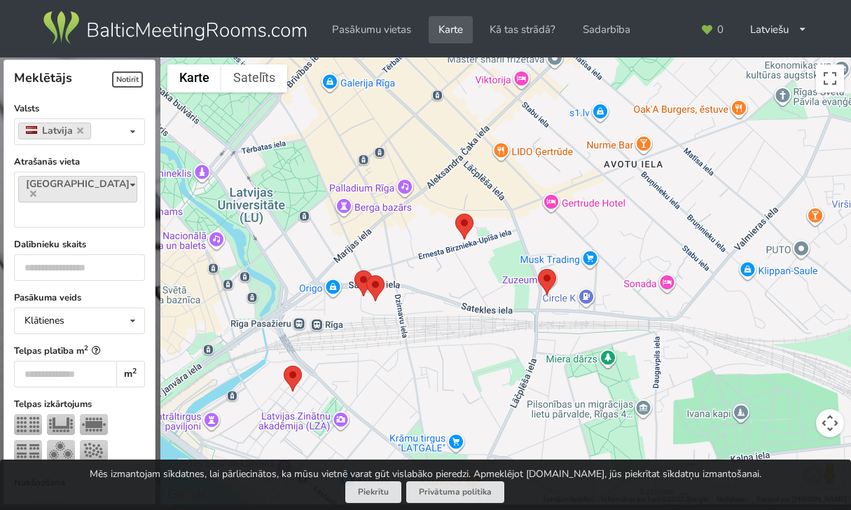
click at [455, 214] on area at bounding box center [455, 214] width 0 height 0
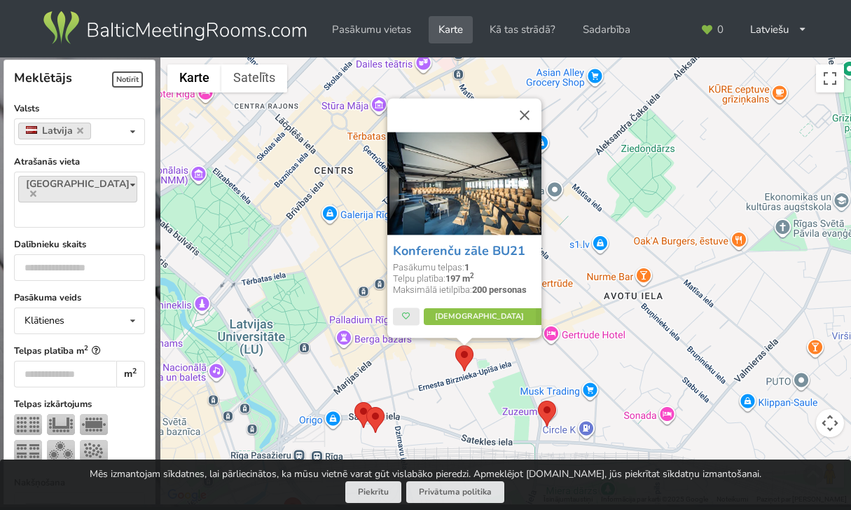
click at [587, 299] on div "Konferenču zāle BU21 Pasākumu telpas: 1 Telpu platība: 197 m 2 Maksimālā ietilp…" at bounding box center [505, 280] width 690 height 447
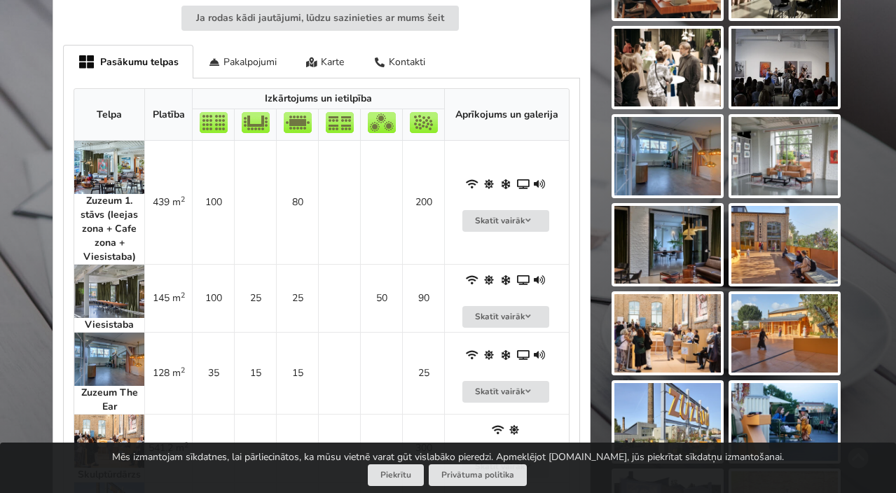
scroll to position [763, 0]
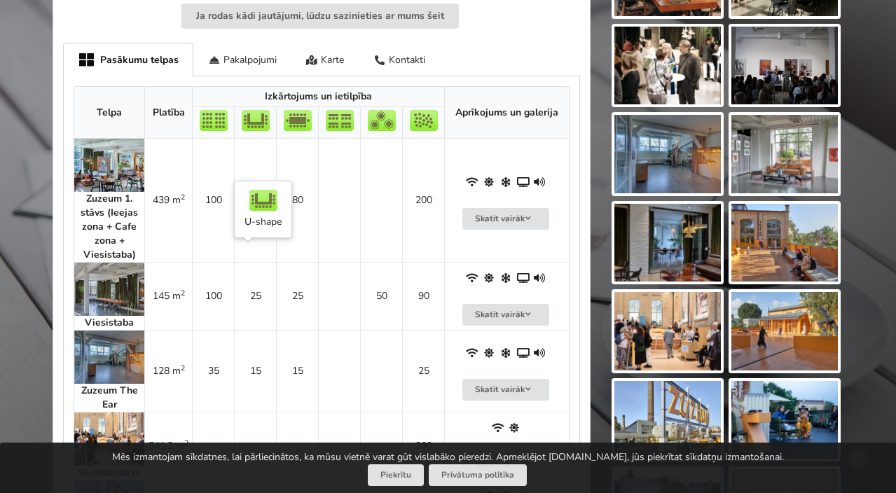
click at [256, 277] on td "25" at bounding box center [255, 296] width 42 height 68
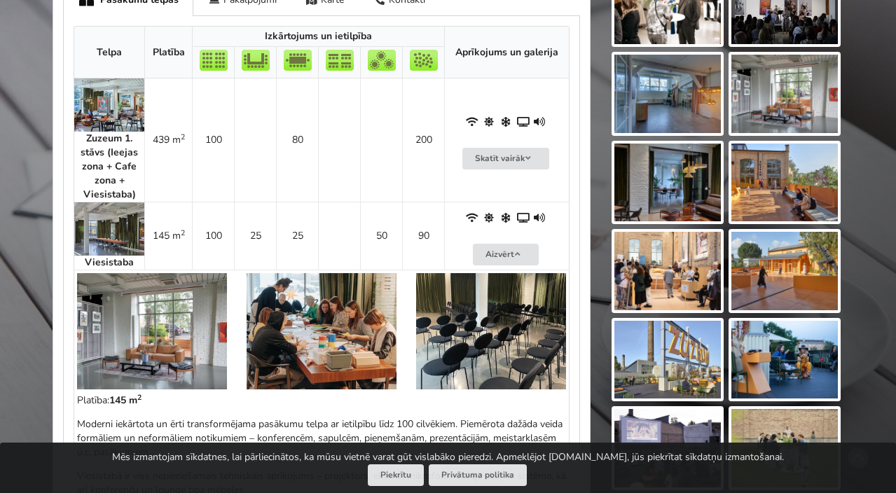
scroll to position [824, 0]
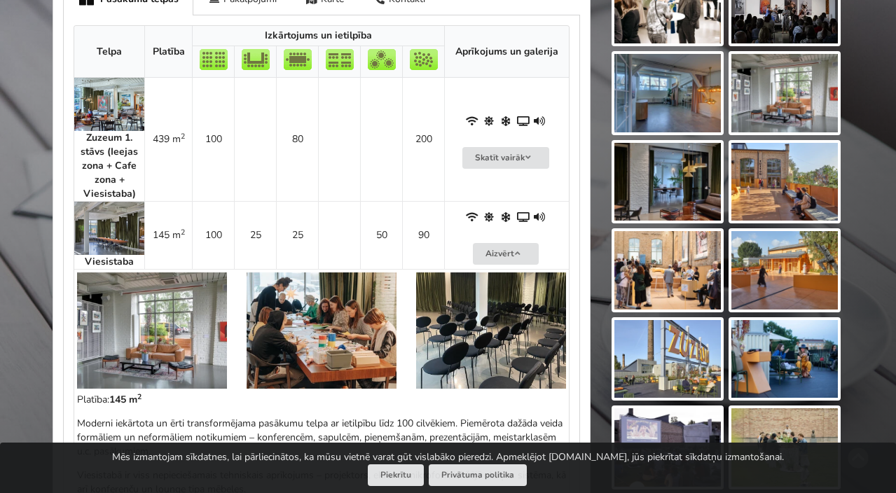
click at [194, 314] on img at bounding box center [152, 330] width 150 height 116
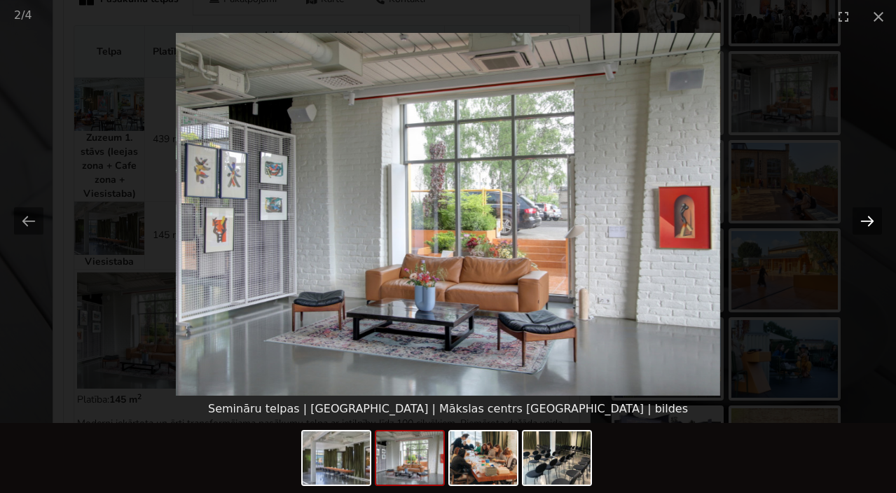
click at [876, 222] on button "Next slide" at bounding box center [866, 220] width 29 height 27
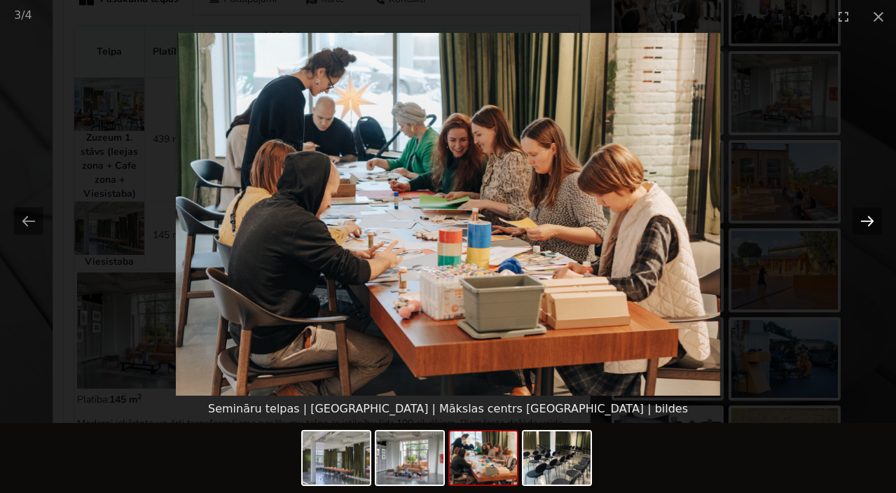
click at [875, 221] on button "Next slide" at bounding box center [866, 220] width 29 height 27
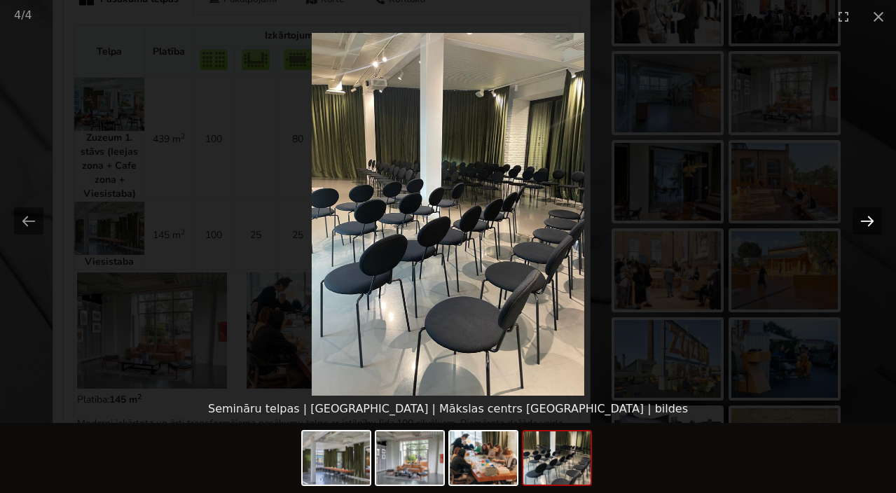
click at [875, 221] on button "Next slide" at bounding box center [866, 220] width 29 height 27
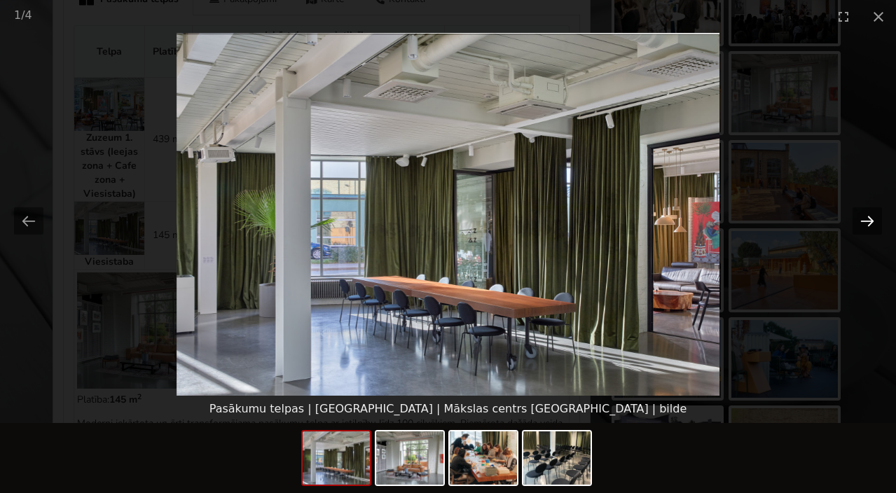
click at [875, 221] on button "Next slide" at bounding box center [866, 220] width 29 height 27
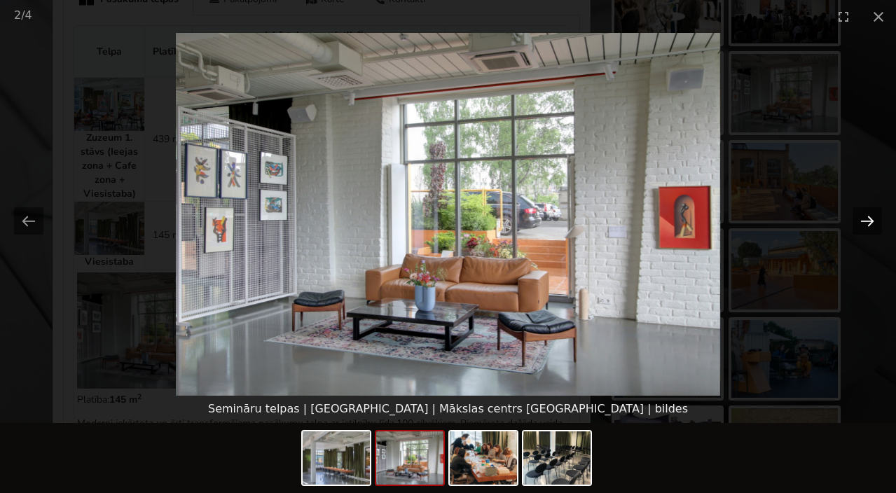
click at [875, 221] on button "Next slide" at bounding box center [866, 220] width 29 height 27
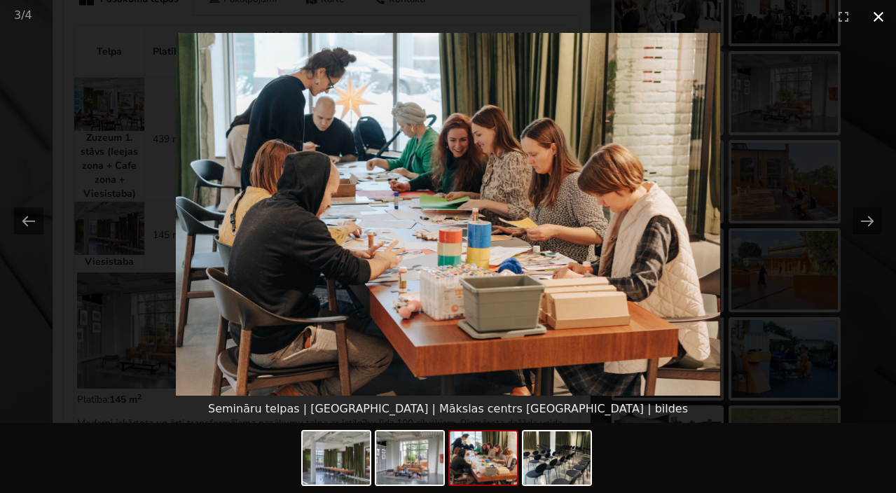
click at [878, 16] on button "Close gallery" at bounding box center [878, 16] width 35 height 33
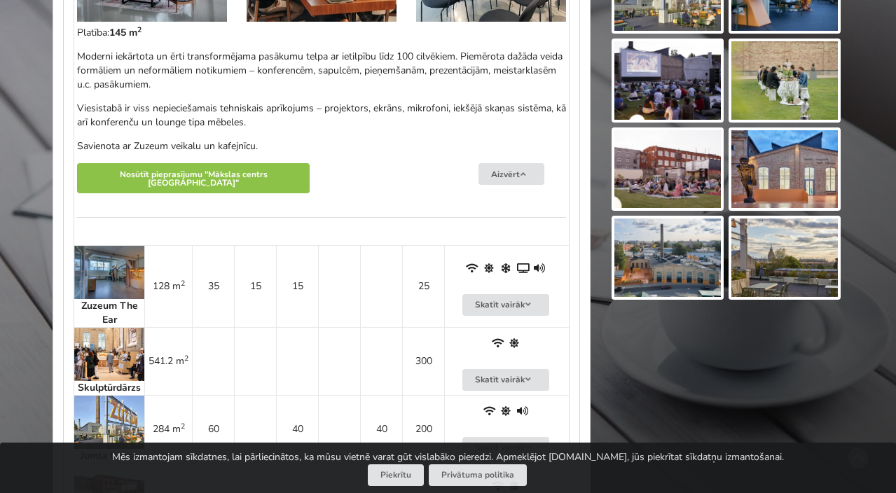
scroll to position [1192, 0]
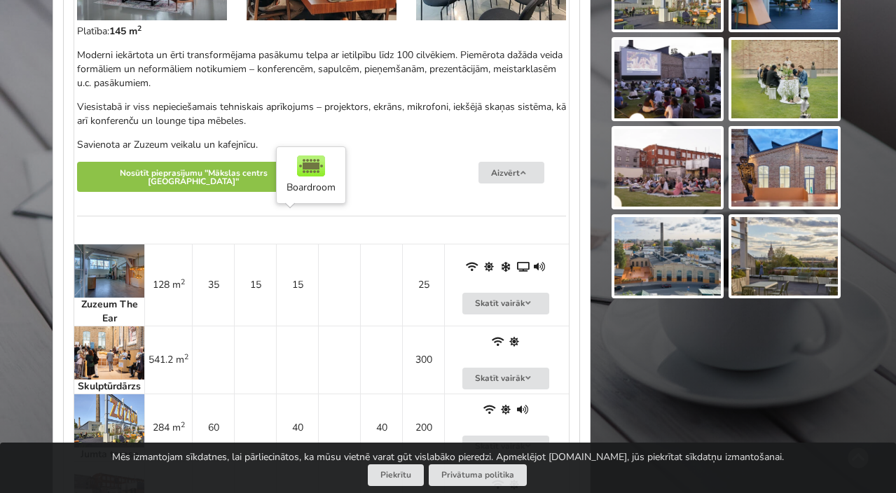
click at [293, 244] on td "15" at bounding box center [297, 285] width 42 height 82
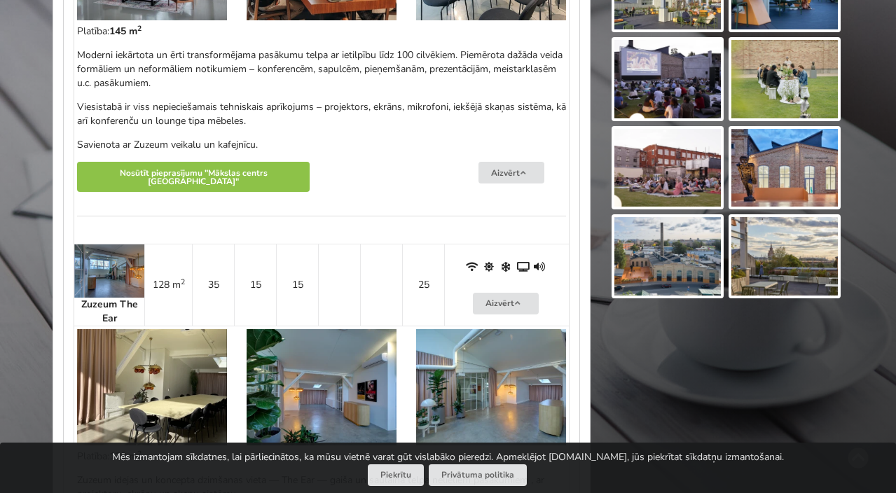
click at [176, 333] on img at bounding box center [152, 387] width 150 height 116
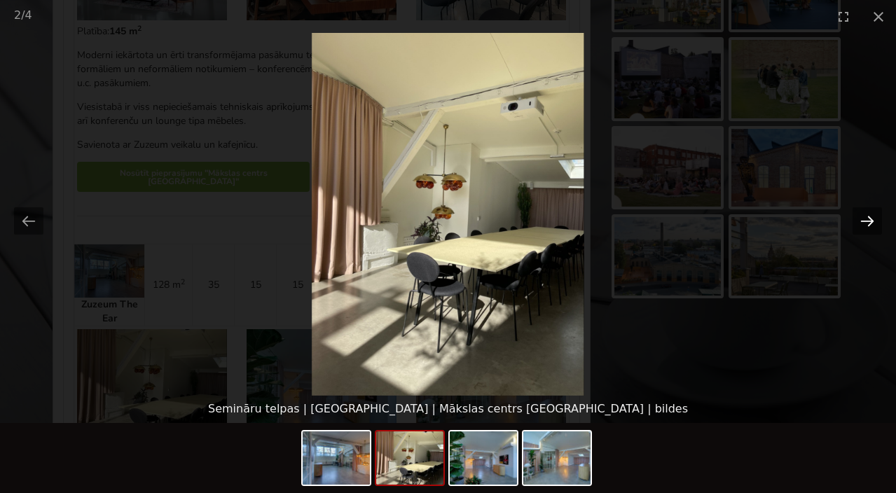
click at [862, 218] on button "Next slide" at bounding box center [866, 220] width 29 height 27
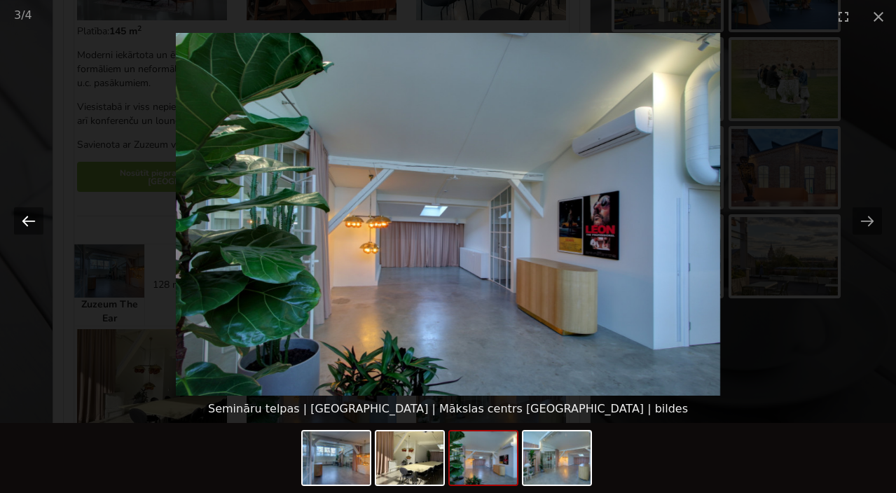
click at [25, 220] on button "Previous slide" at bounding box center [28, 220] width 29 height 27
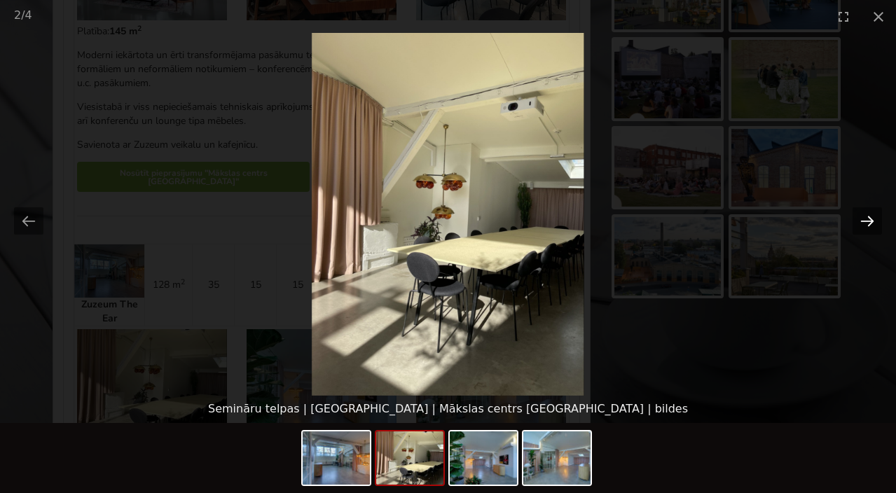
click at [865, 226] on button "Next slide" at bounding box center [866, 220] width 29 height 27
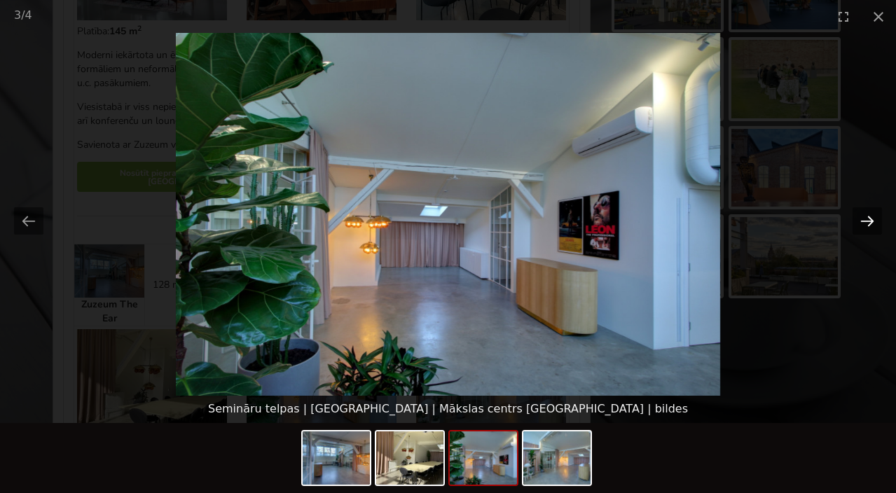
click at [865, 226] on button "Next slide" at bounding box center [866, 220] width 29 height 27
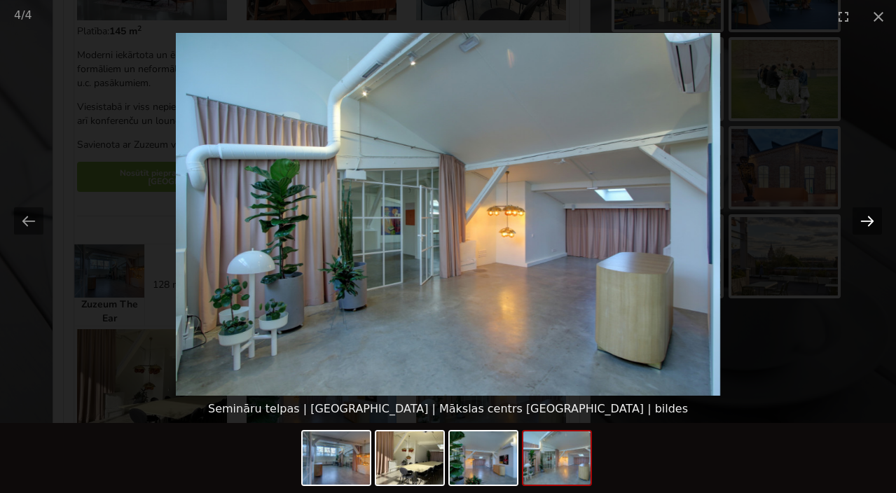
click at [865, 226] on button "Next slide" at bounding box center [866, 220] width 29 height 27
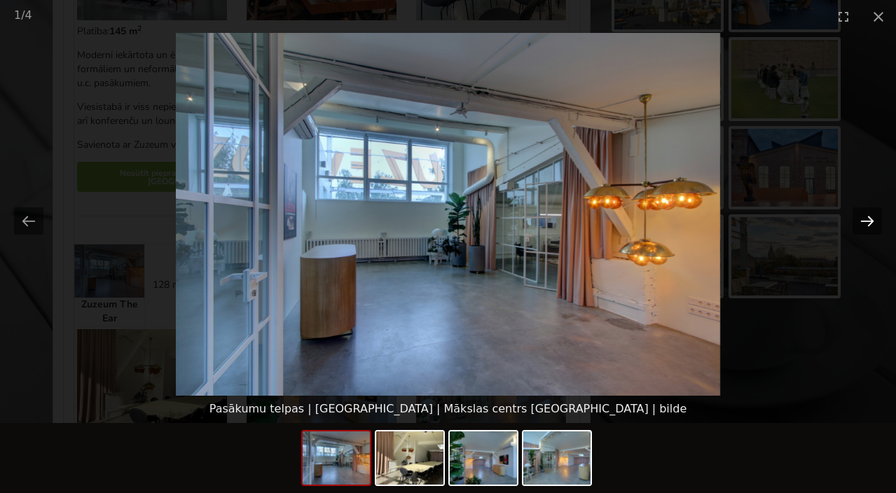
click at [865, 226] on button "Next slide" at bounding box center [866, 220] width 29 height 27
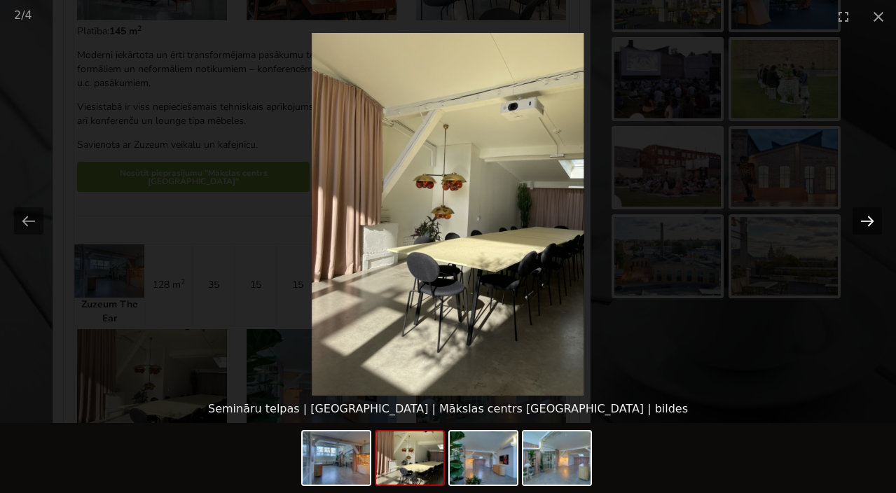
click at [865, 226] on button "Next slide" at bounding box center [866, 220] width 29 height 27
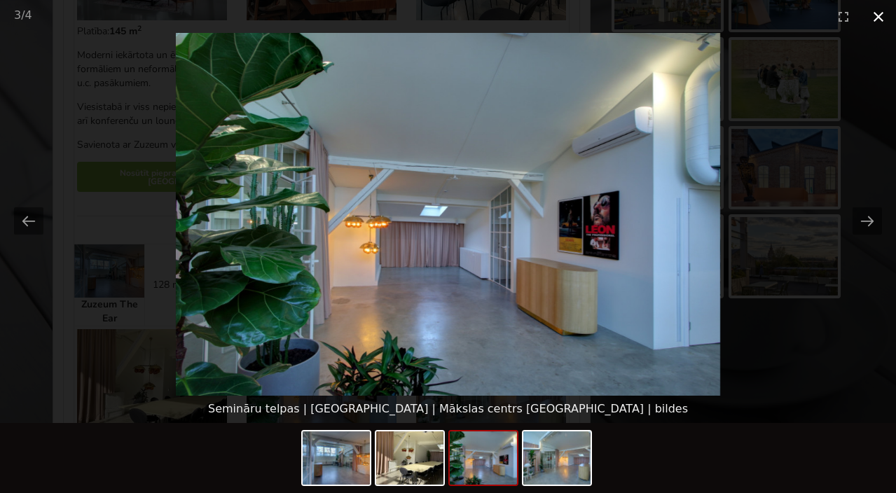
click at [879, 21] on button "Close gallery" at bounding box center [878, 16] width 35 height 33
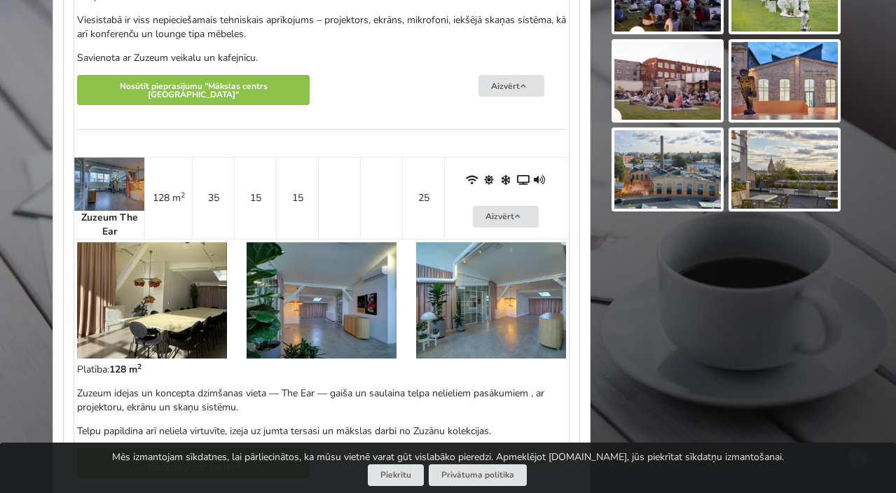
scroll to position [1283, 0]
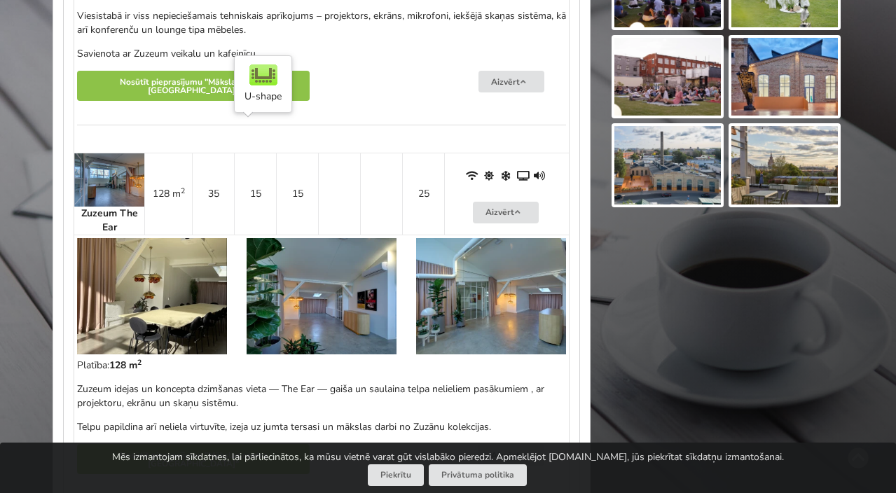
click at [251, 159] on td "15" at bounding box center [255, 194] width 42 height 82
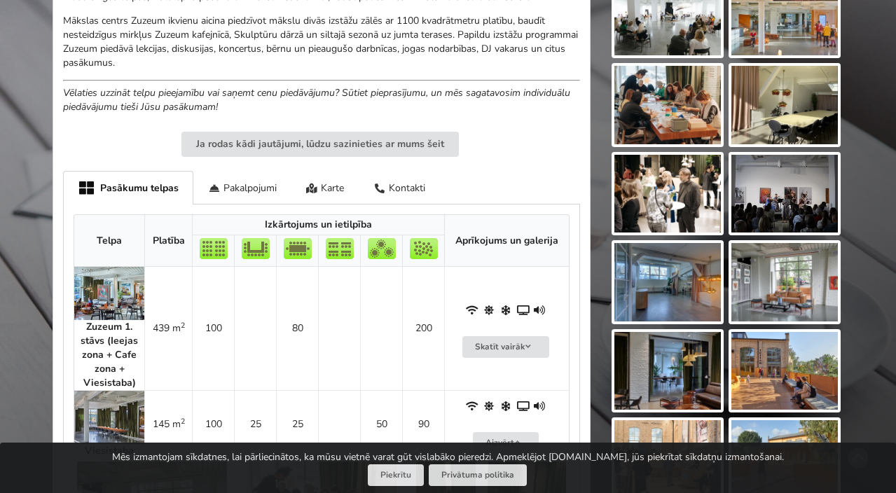
scroll to position [651, 0]
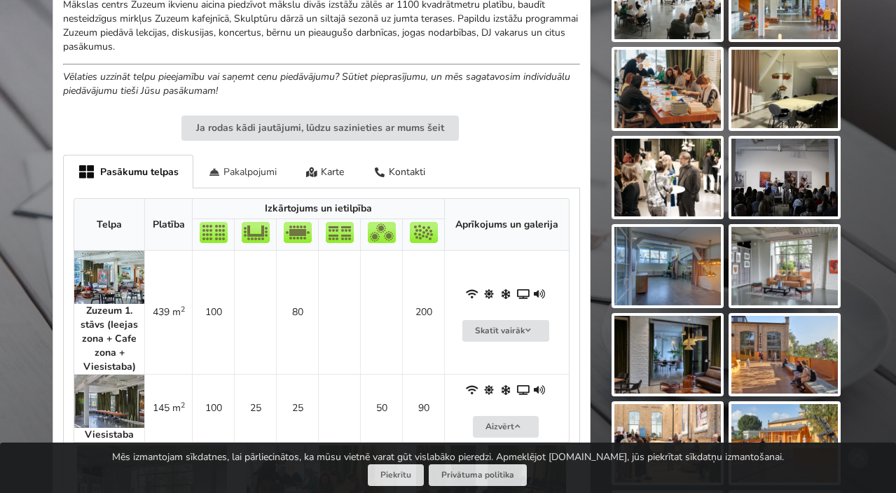
click at [254, 161] on div "Pakalpojumi" at bounding box center [242, 171] width 98 height 33
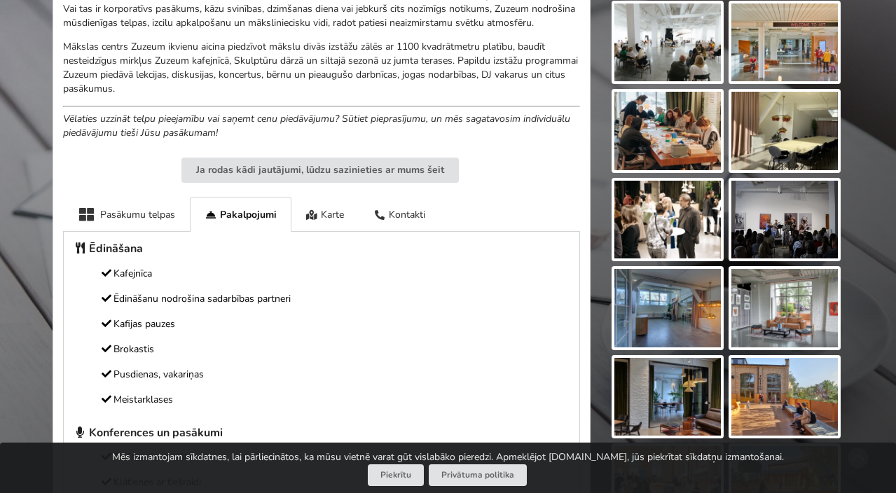
scroll to position [606, 0]
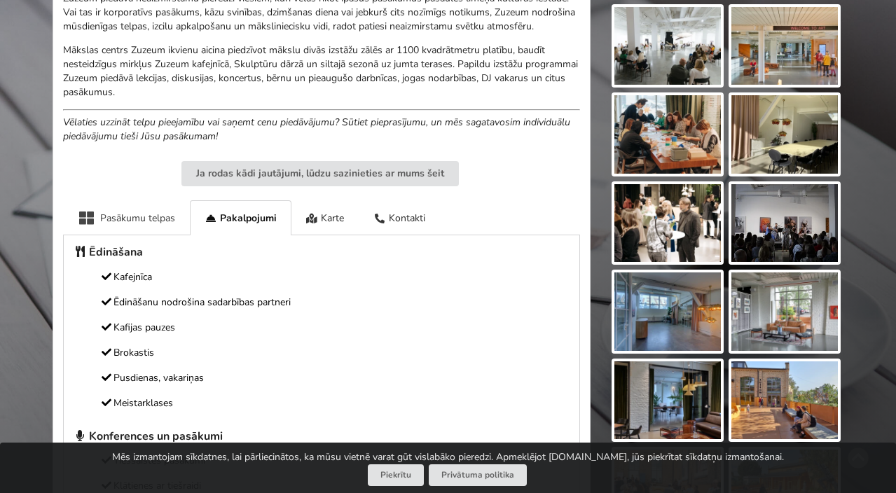
click at [124, 200] on div "Pasākumu telpas" at bounding box center [126, 217] width 127 height 34
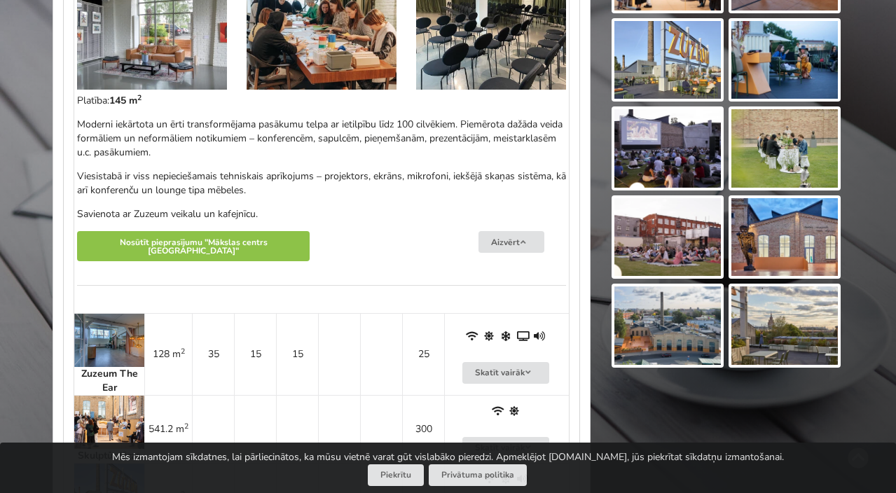
scroll to position [1133, 0]
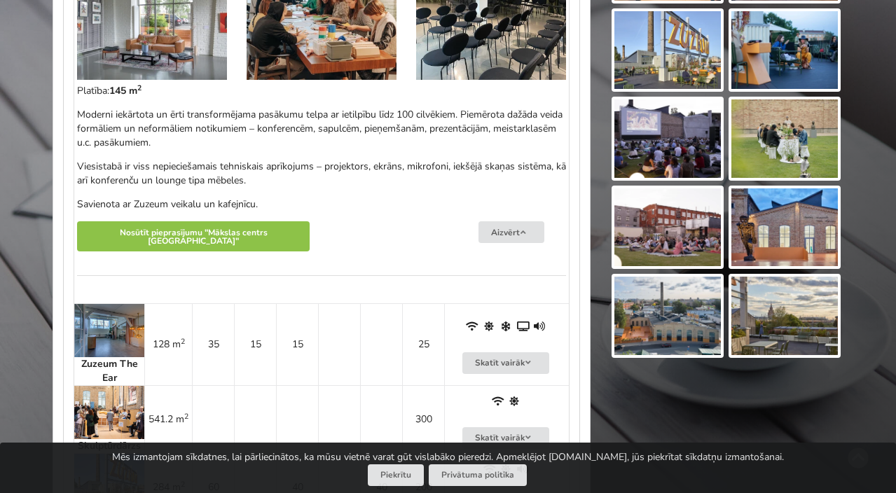
click at [109, 310] on img at bounding box center [109, 330] width 70 height 53
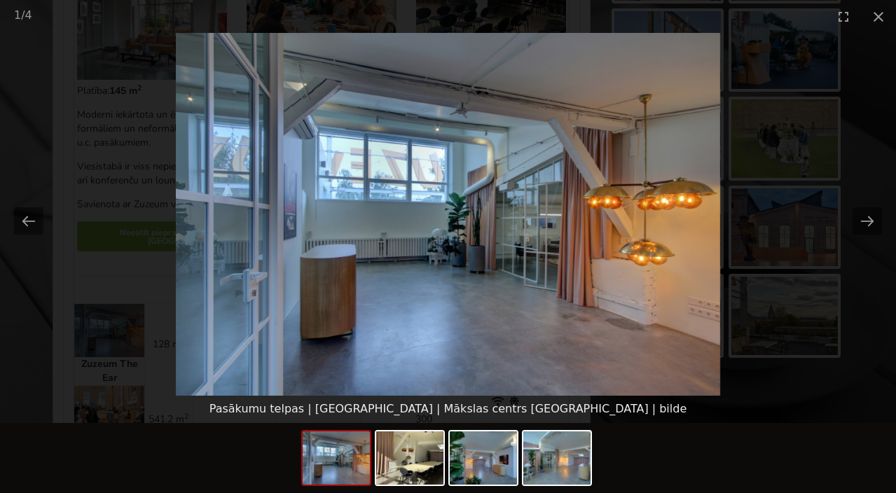
click at [212, 320] on picture at bounding box center [448, 214] width 896 height 363
click at [882, 16] on button "Close gallery" at bounding box center [878, 16] width 35 height 33
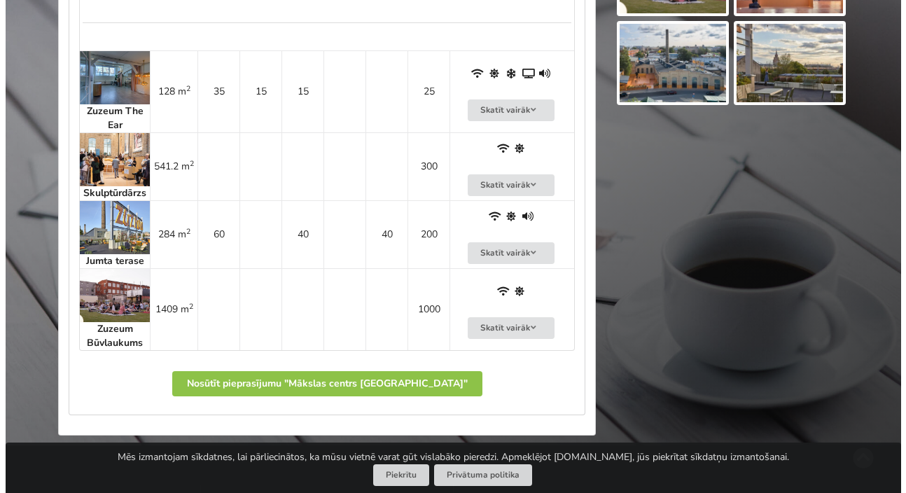
scroll to position [1367, 0]
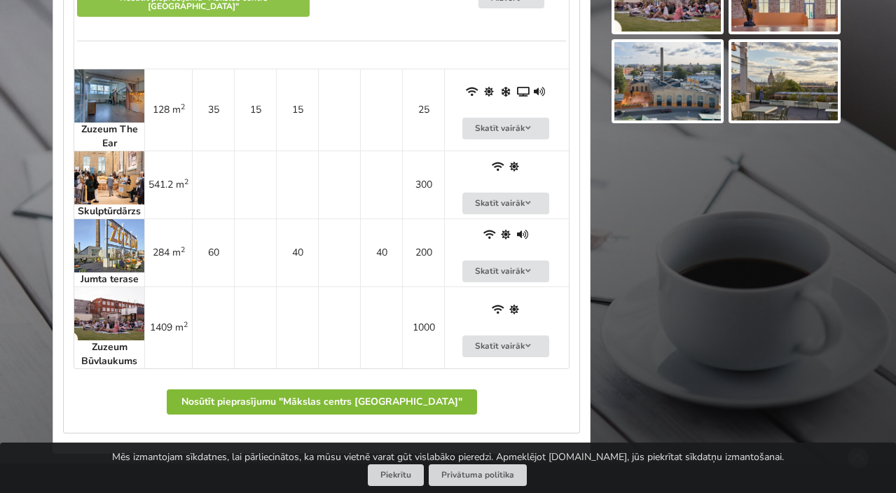
click at [285, 389] on button "Nosūtīt pieprasījumu "Mākslas centrs [GEOGRAPHIC_DATA]"" at bounding box center [322, 401] width 310 height 25
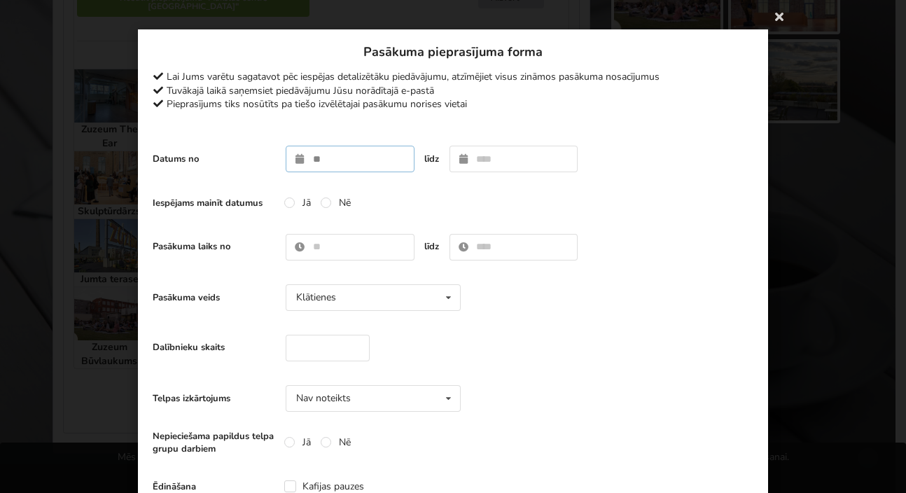
click at [340, 158] on input "text" at bounding box center [350, 159] width 129 height 27
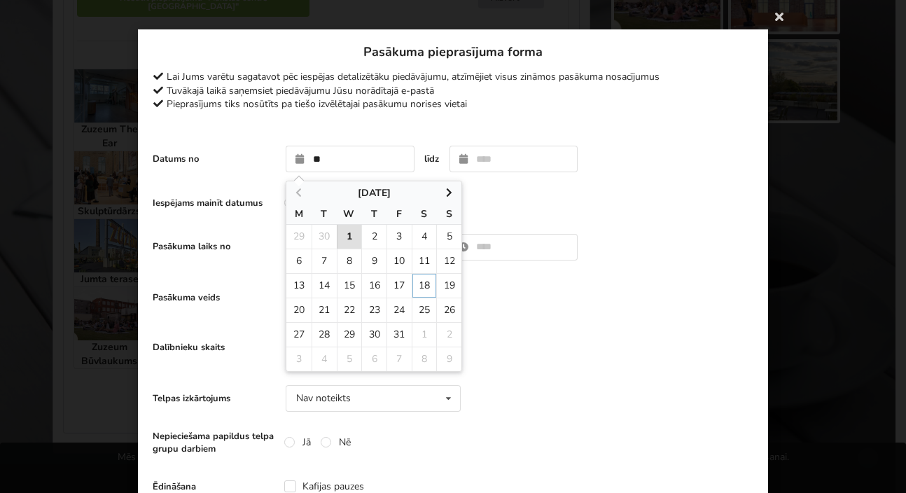
type input "**********"
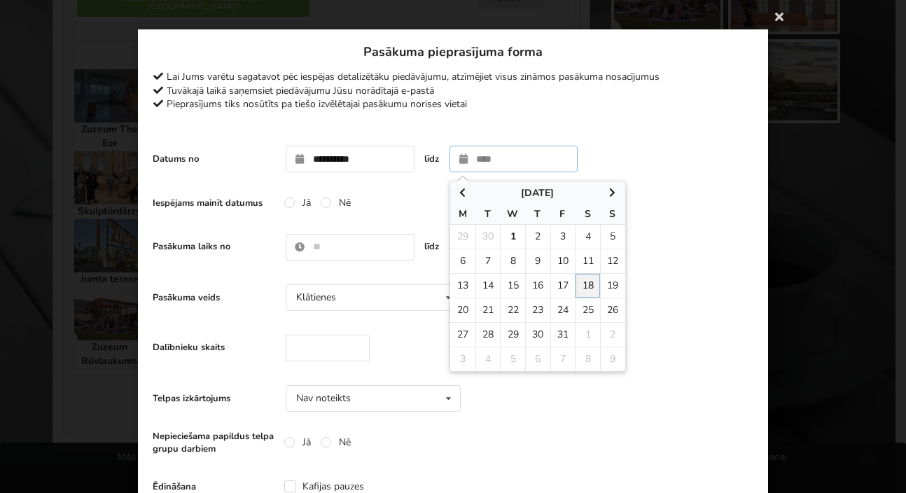
type input "**********"
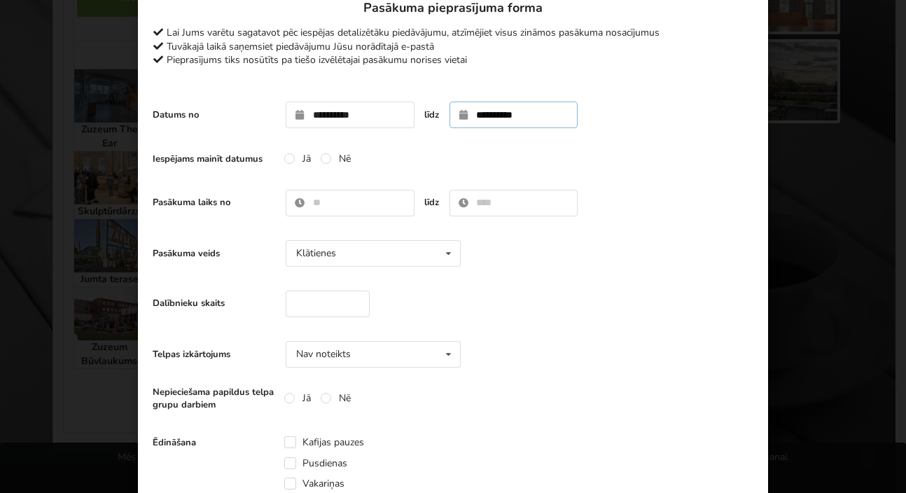
scroll to position [45, 0]
click at [322, 164] on div "Iespējams mainīt datumus Jā Nē" at bounding box center [453, 158] width 601 height 28
click at [322, 160] on label "Nē" at bounding box center [336, 158] width 30 height 12
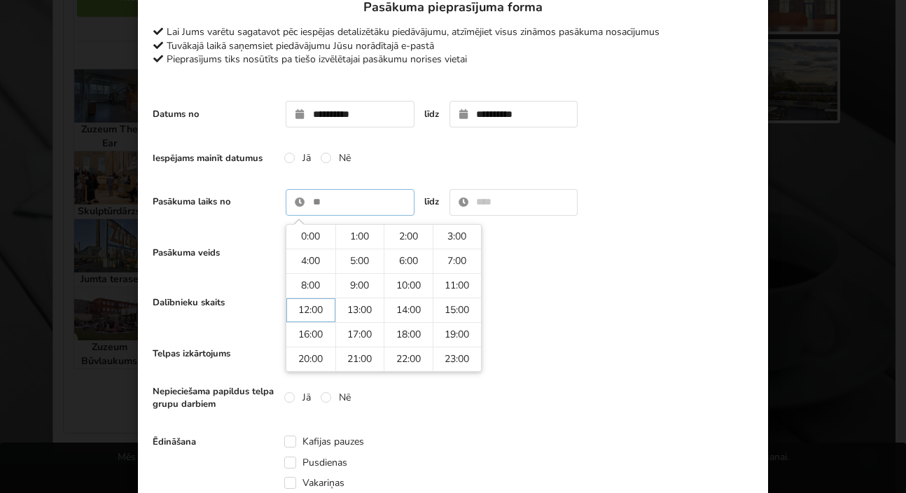
click at [314, 207] on input "text" at bounding box center [350, 202] width 129 height 27
type input "****"
click at [490, 222] on div "Pasākuma laiks no **** 0:00 1:00 2:00 3:00 4:00 5:00 6:00 7:00 8:00 9:00 10:00 …" at bounding box center [453, 202] width 601 height 41
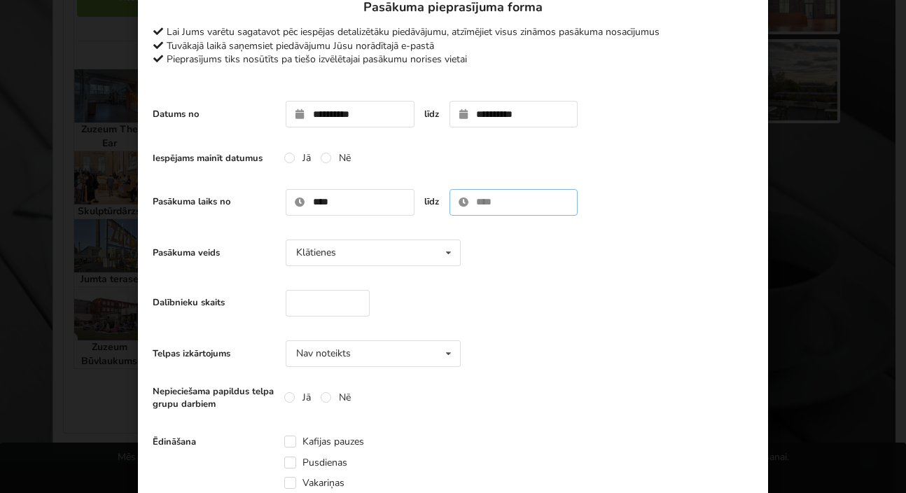
click at [485, 203] on input "text" at bounding box center [514, 202] width 129 height 27
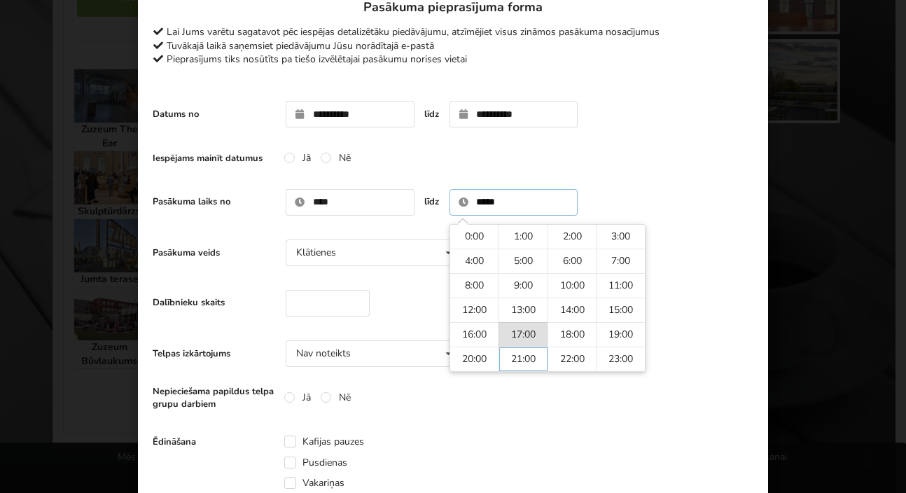
type input "*****"
click at [563, 408] on div "Nepieciešama papildus telpa grupu darbiem Jā Nē" at bounding box center [453, 398] width 601 height 28
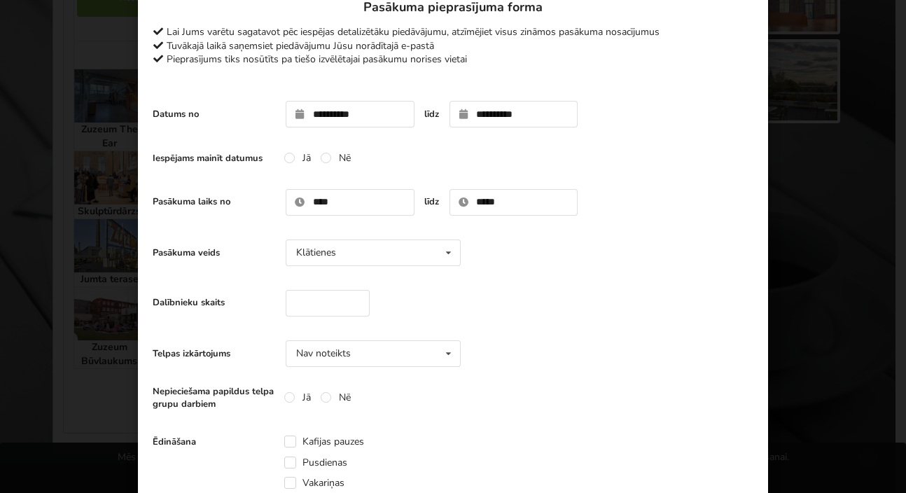
scroll to position [88, 0]
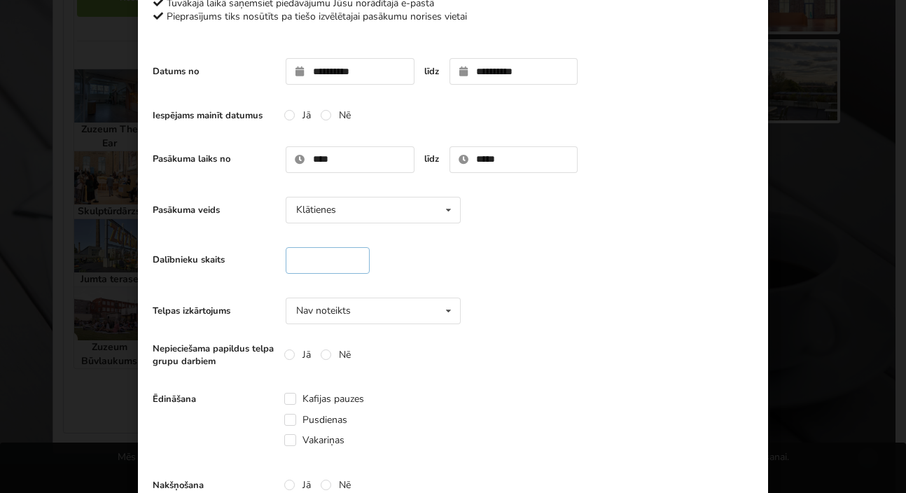
click at [323, 264] on input "number" at bounding box center [328, 260] width 84 height 27
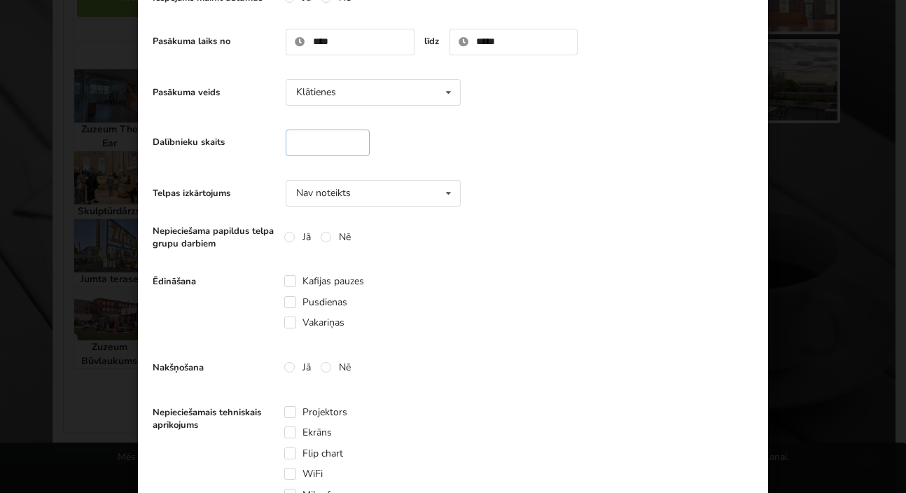
scroll to position [260, 0]
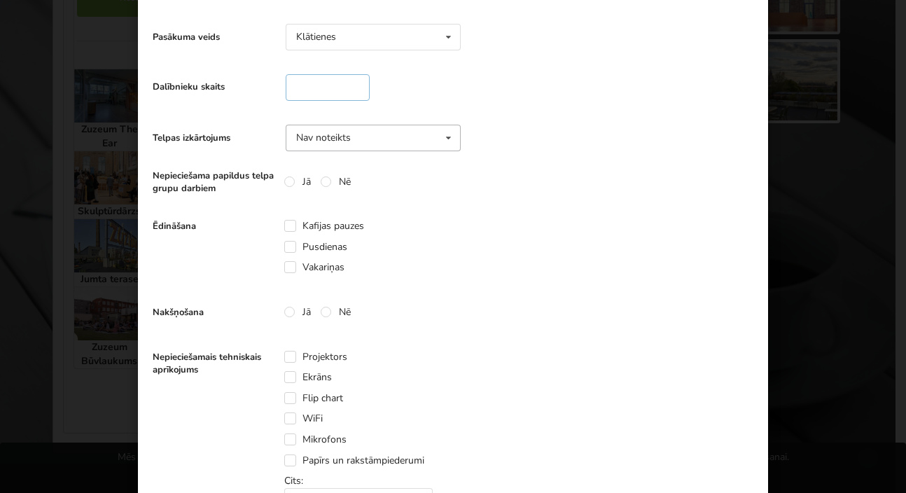
type input "**"
click at [334, 148] on div "Nav noteikts Nav noteikts Teātris U-Veids Sapulce Klase" at bounding box center [373, 138] width 175 height 27
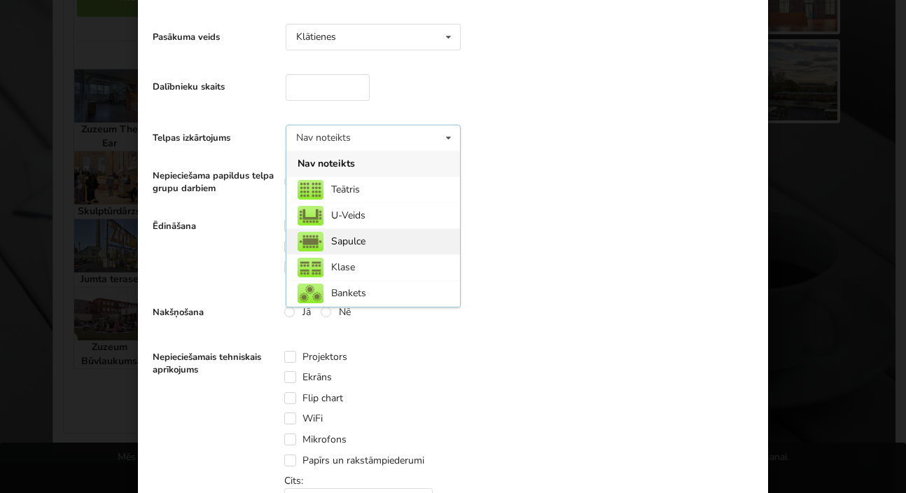
click at [372, 244] on div "Sapulce" at bounding box center [373, 241] width 174 height 26
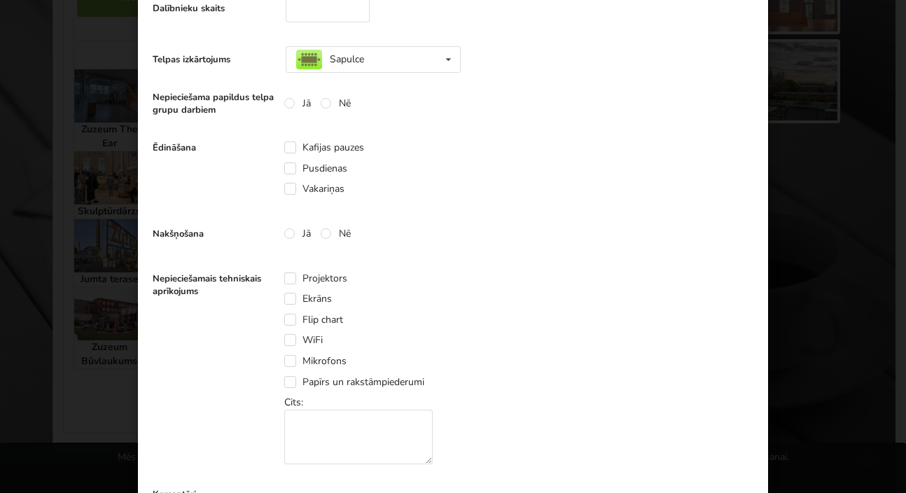
scroll to position [340, 0]
click at [288, 148] on label "Kafijas pauzes" at bounding box center [324, 146] width 80 height 12
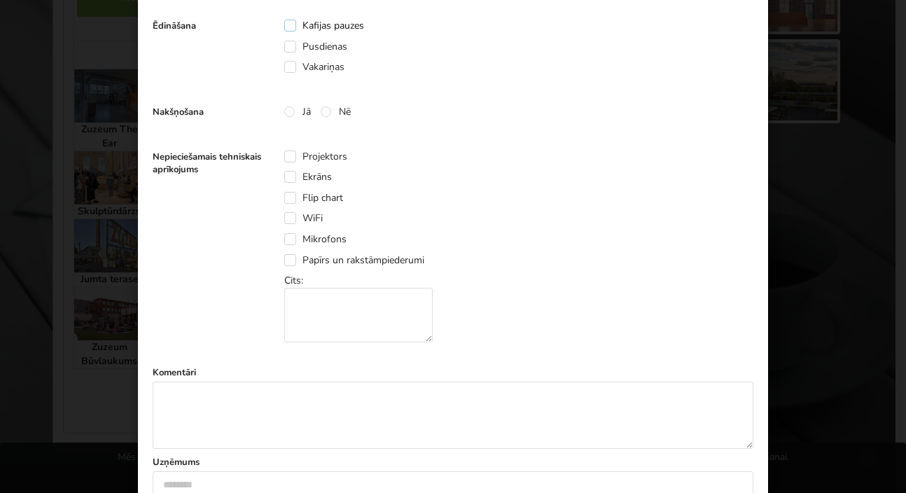
scroll to position [461, 0]
click at [333, 112] on label "Nē" at bounding box center [336, 111] width 30 height 12
click at [284, 175] on label "Ekrāns" at bounding box center [308, 176] width 48 height 12
click at [286, 155] on label "Projektors" at bounding box center [315, 156] width 63 height 12
click at [295, 195] on label "Flip chart" at bounding box center [313, 197] width 59 height 12
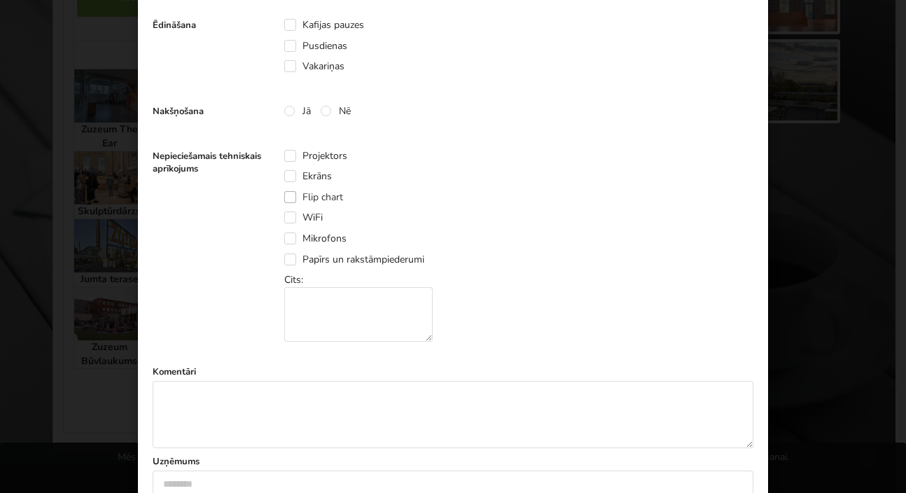
click at [284, 193] on label "Flip chart" at bounding box center [313, 197] width 59 height 12
click at [284, 215] on label "WiFi" at bounding box center [303, 217] width 39 height 12
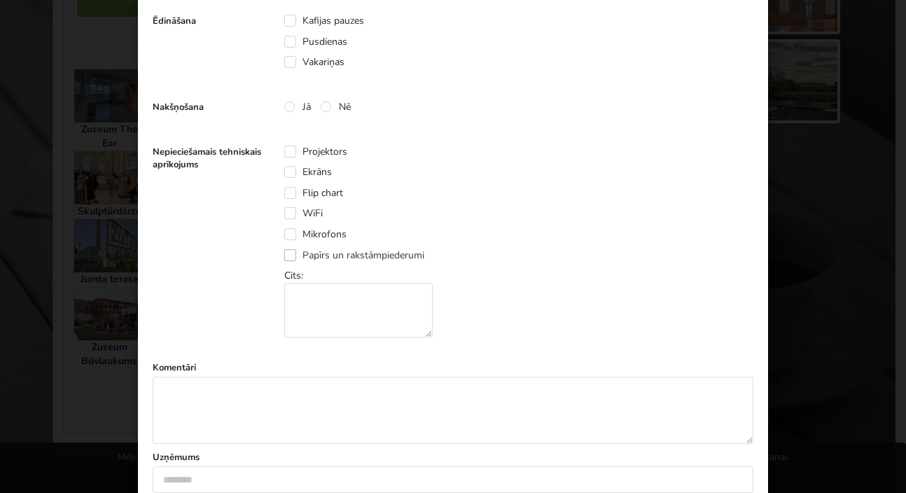
click at [287, 254] on label "Papīrs un rakstāmpiederumi" at bounding box center [354, 255] width 140 height 12
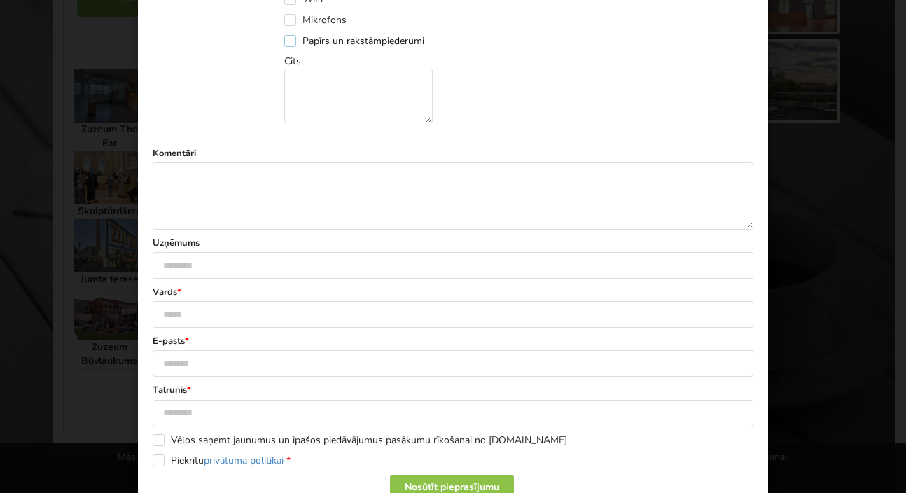
scroll to position [685, 0]
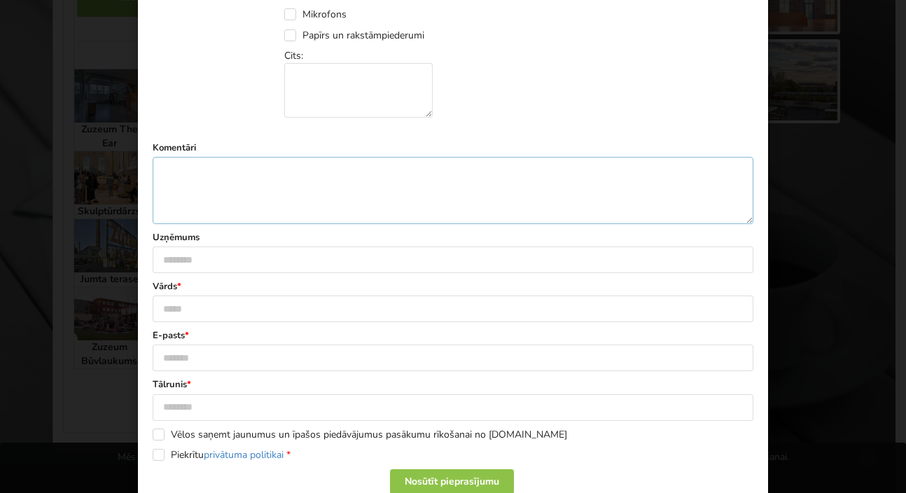
click at [256, 190] on textarea at bounding box center [453, 190] width 601 height 67
drag, startPoint x: 347, startPoint y: 167, endPoint x: 347, endPoint y: 182, distance: 15.4
click at [347, 168] on textarea "**********" at bounding box center [453, 190] width 601 height 67
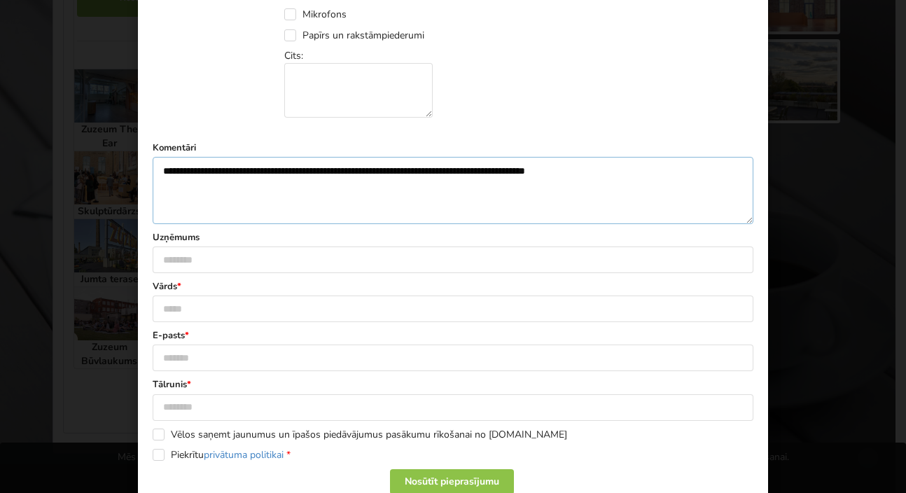
click at [369, 170] on textarea "**********" at bounding box center [453, 190] width 601 height 67
click at [345, 170] on textarea "**********" at bounding box center [453, 190] width 601 height 67
click at [515, 170] on textarea "**********" at bounding box center [453, 190] width 601 height 67
click at [580, 174] on textarea "**********" at bounding box center [453, 190] width 601 height 67
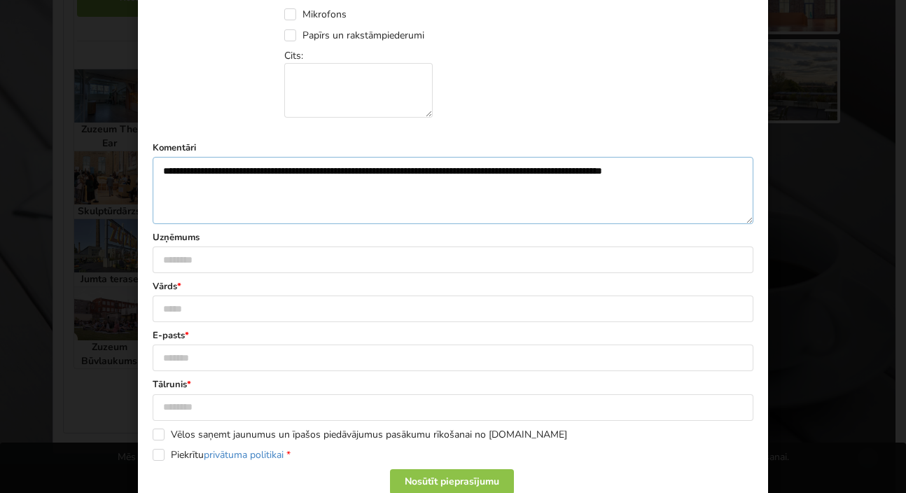
click at [639, 170] on textarea "**********" at bounding box center [453, 190] width 601 height 67
click at [692, 168] on textarea "**********" at bounding box center [453, 190] width 601 height 67
type textarea "**********"
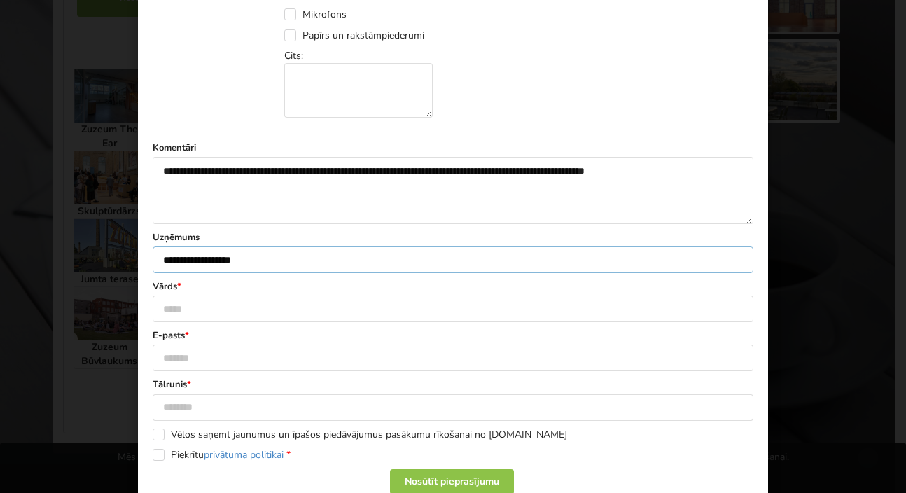
type input "**********"
click at [254, 319] on input "text" at bounding box center [453, 308] width 601 height 27
type input "****"
type input "**********"
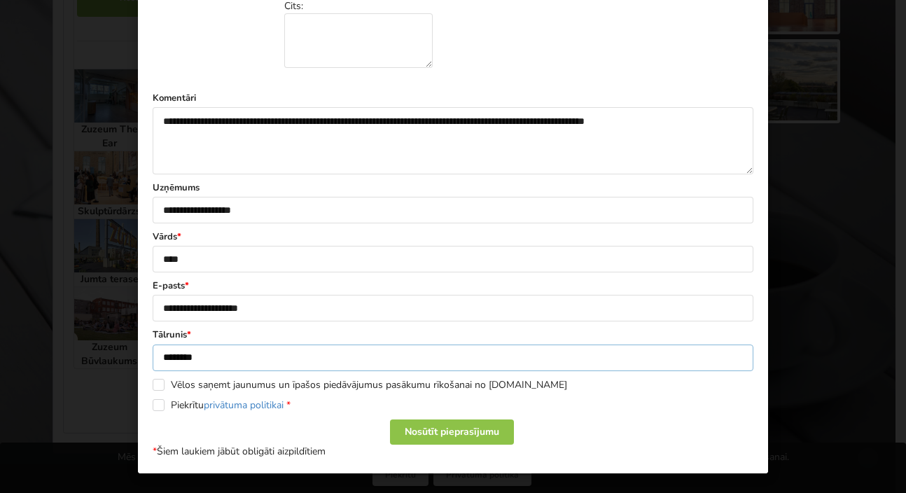
scroll to position [735, 0]
type input "********"
click at [153, 411] on label "Piekrītu privātuma politikai *" at bounding box center [222, 405] width 138 height 12
click at [716, 122] on textarea "**********" at bounding box center [453, 140] width 601 height 67
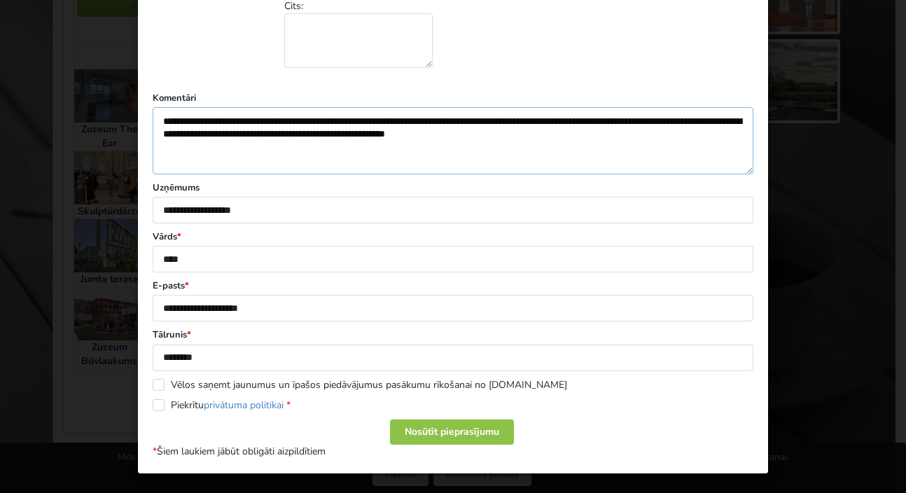
type textarea "**********"
click at [475, 446] on p "* Šiem laukiem jābūt obligāti aizpildītiem" at bounding box center [453, 452] width 601 height 14
click at [465, 429] on div "Nosūtīt pieprasījumu" at bounding box center [452, 431] width 124 height 25
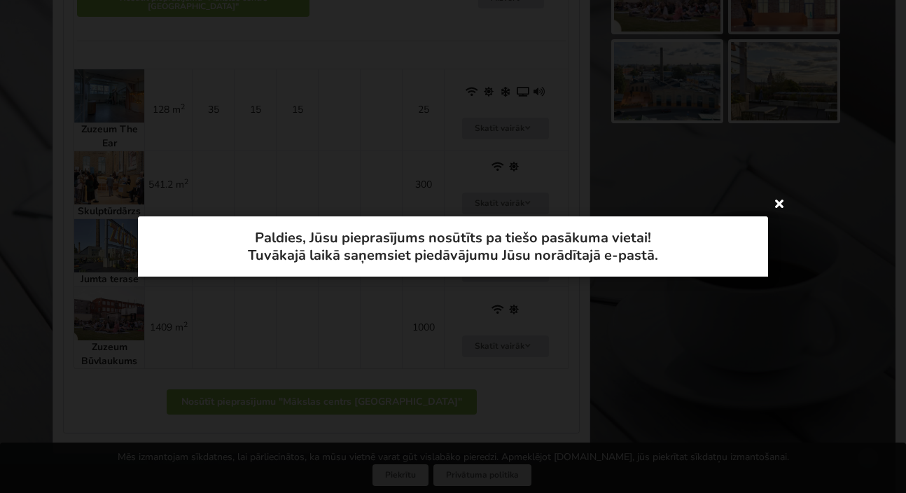
click at [775, 203] on icon at bounding box center [779, 203] width 22 height 22
